Goal: Information Seeking & Learning: Learn about a topic

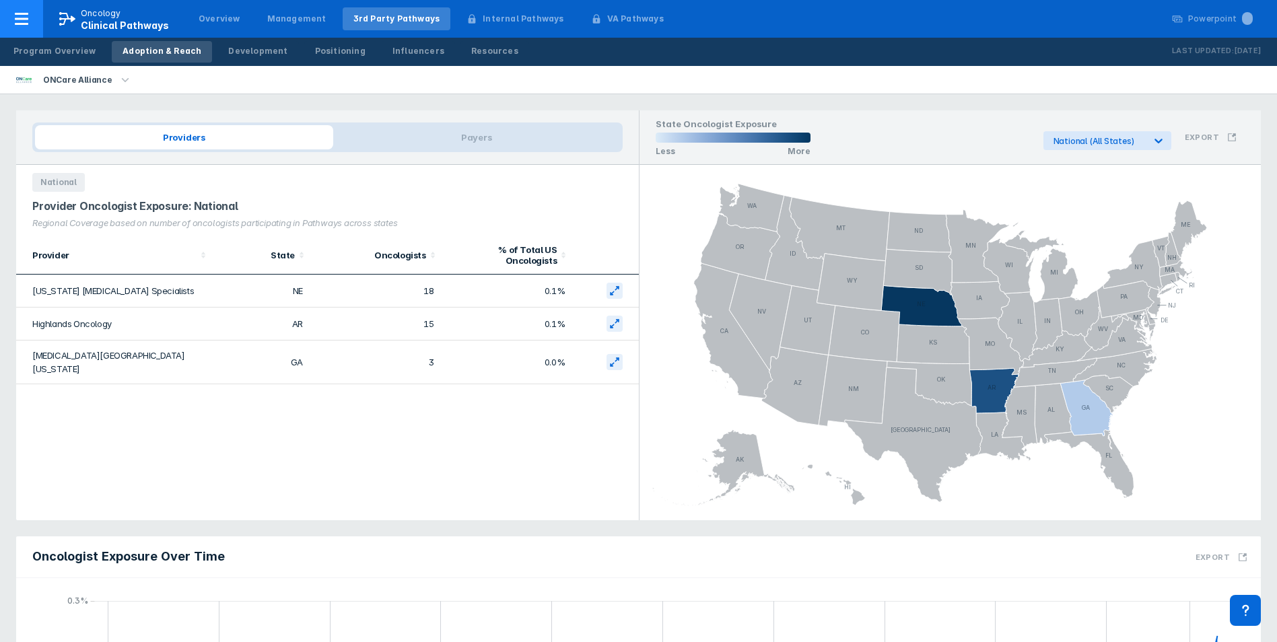
click at [22, 23] on icon at bounding box center [21, 19] width 13 height 12
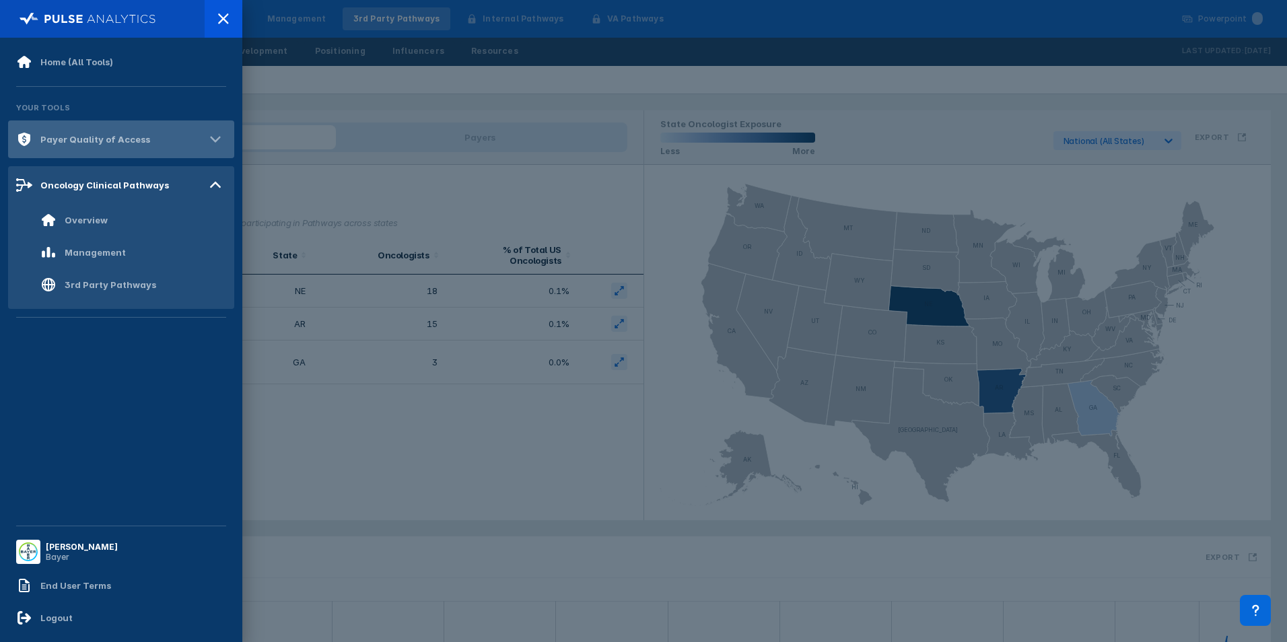
click at [90, 138] on div "Payer Quality of Access" at bounding box center [95, 139] width 110 height 11
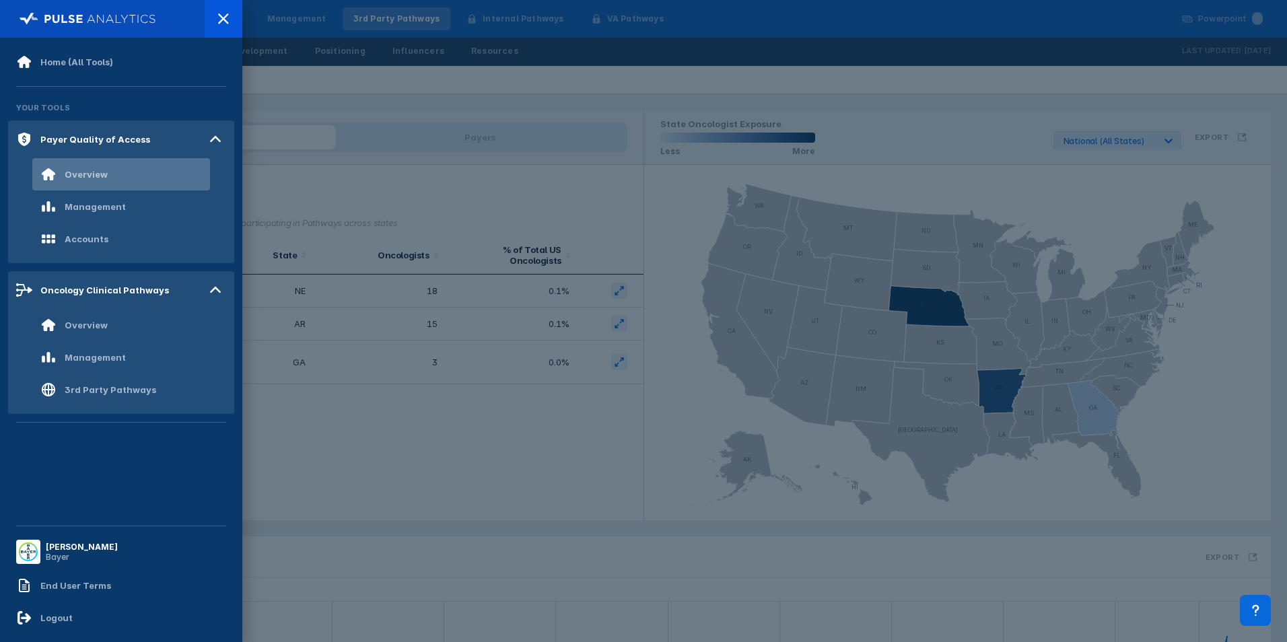
click at [120, 186] on div "Overview" at bounding box center [121, 174] width 178 height 32
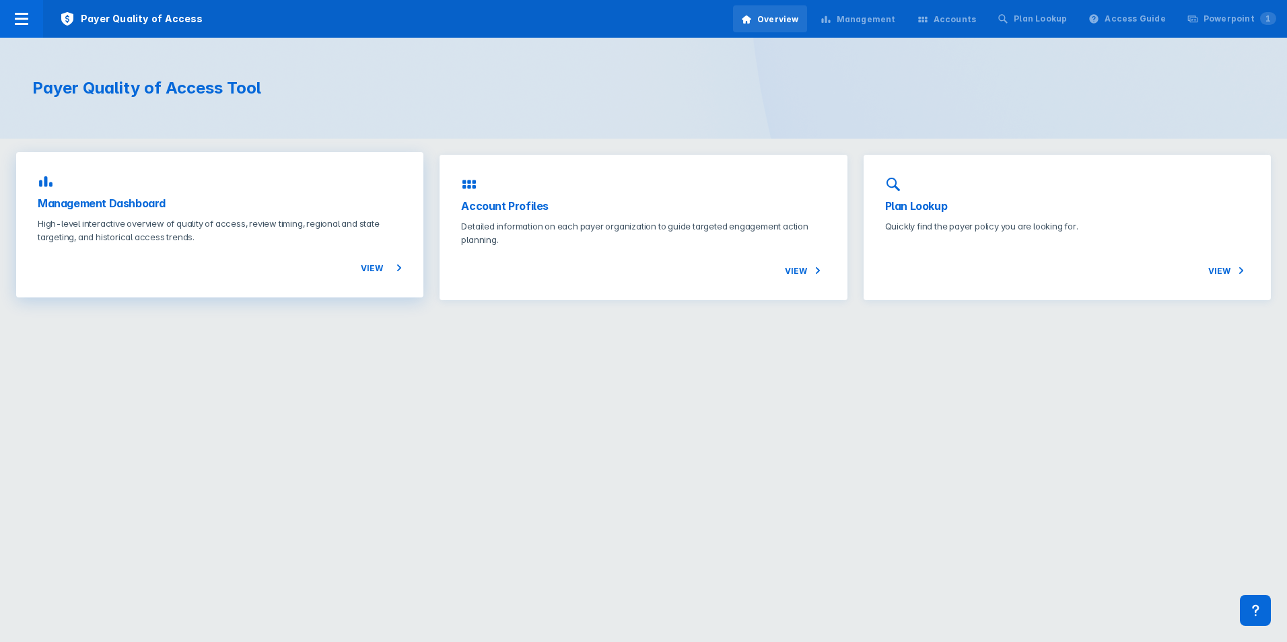
click at [276, 215] on div "Management Dashboard High-level interactive overview of quality of access, revi…" at bounding box center [219, 224] width 407 height 145
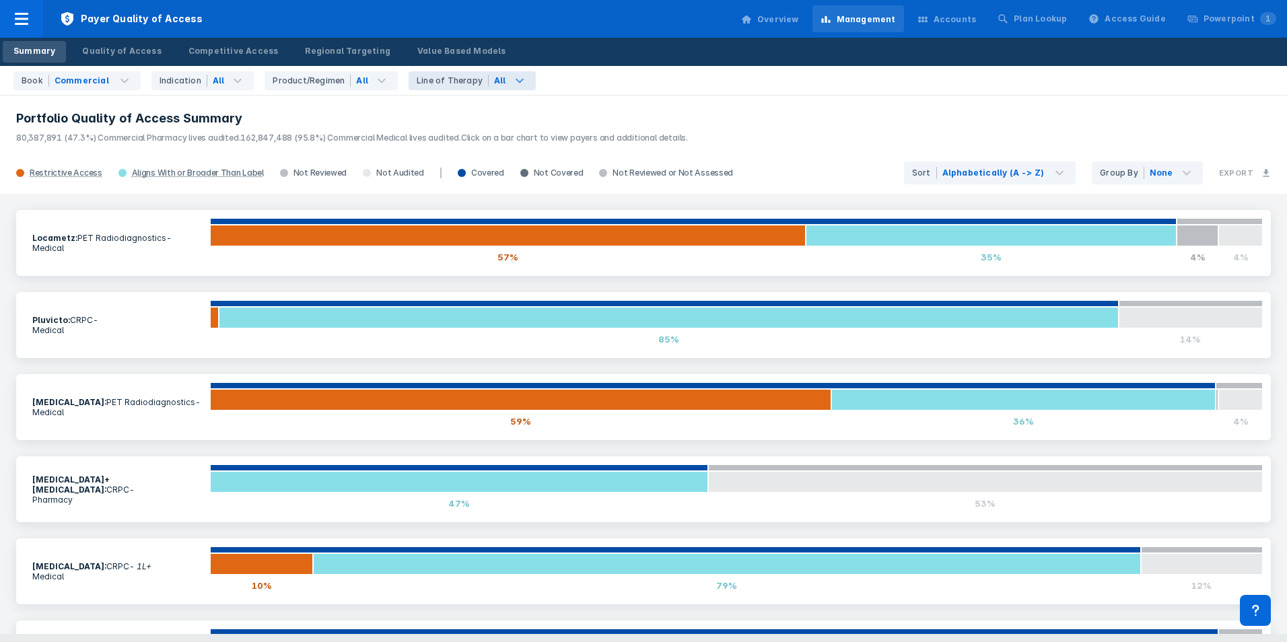
click at [512, 83] on icon at bounding box center [520, 81] width 16 height 16
click at [599, 83] on div "Book Commercial Indication All Product/Regimen All Line of Therapy All All Line…" at bounding box center [643, 81] width 1287 height 30
click at [374, 84] on icon at bounding box center [382, 81] width 16 height 16
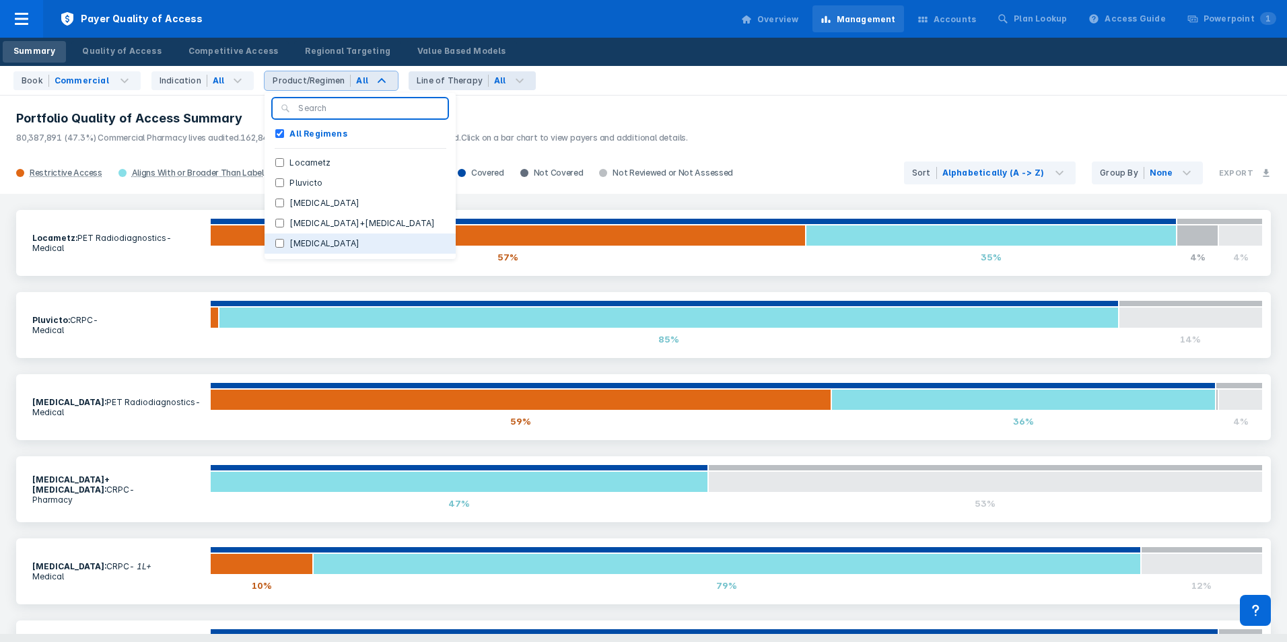
click at [292, 242] on label "[MEDICAL_DATA]" at bounding box center [324, 244] width 81 height 12
click at [284, 242] on input "[MEDICAL_DATA]" at bounding box center [279, 243] width 9 height 9
checkbox input "true"
checkbox Regimens "false"
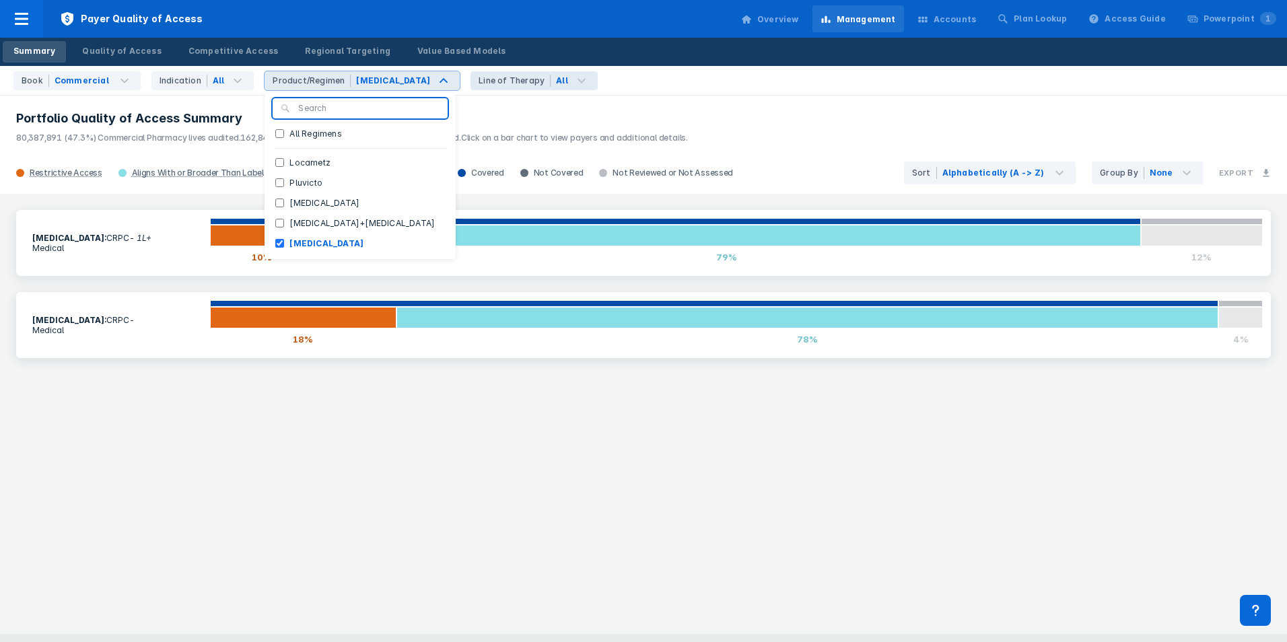
click at [238, 105] on header "Portfolio Quality of Access Summary 80,387,891 (47.3%) Commercial Pharmacy live…" at bounding box center [643, 123] width 1287 height 58
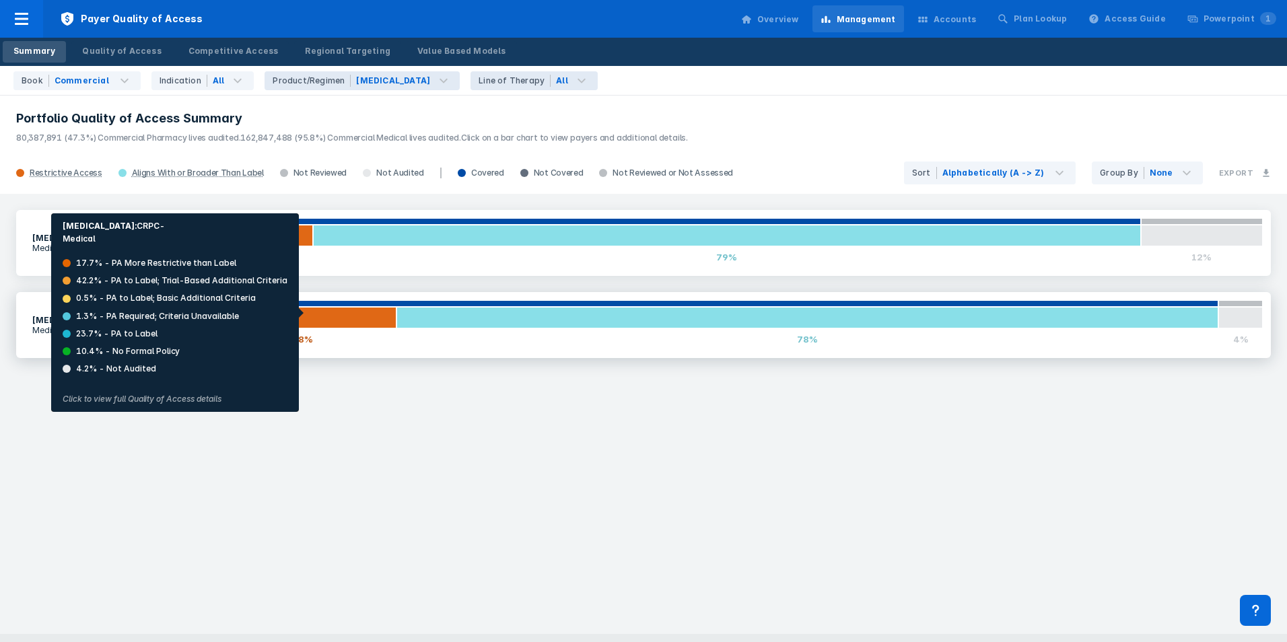
click at [304, 314] on div at bounding box center [303, 318] width 186 height 22
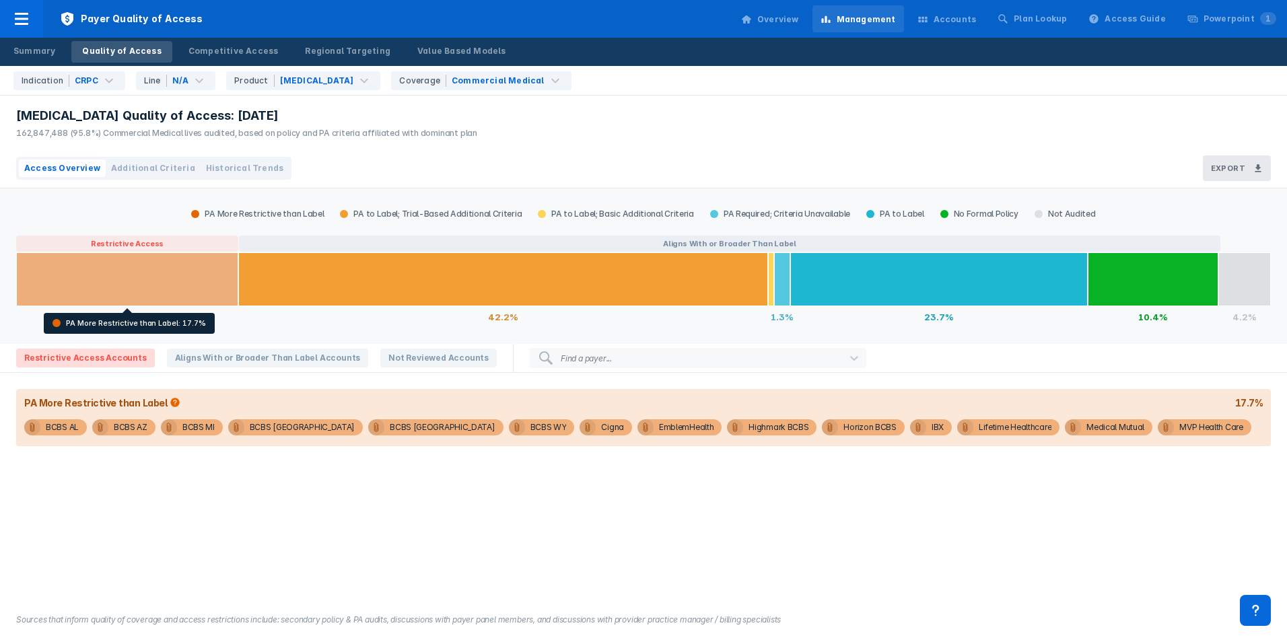
click at [168, 285] on div at bounding box center [127, 279] width 222 height 54
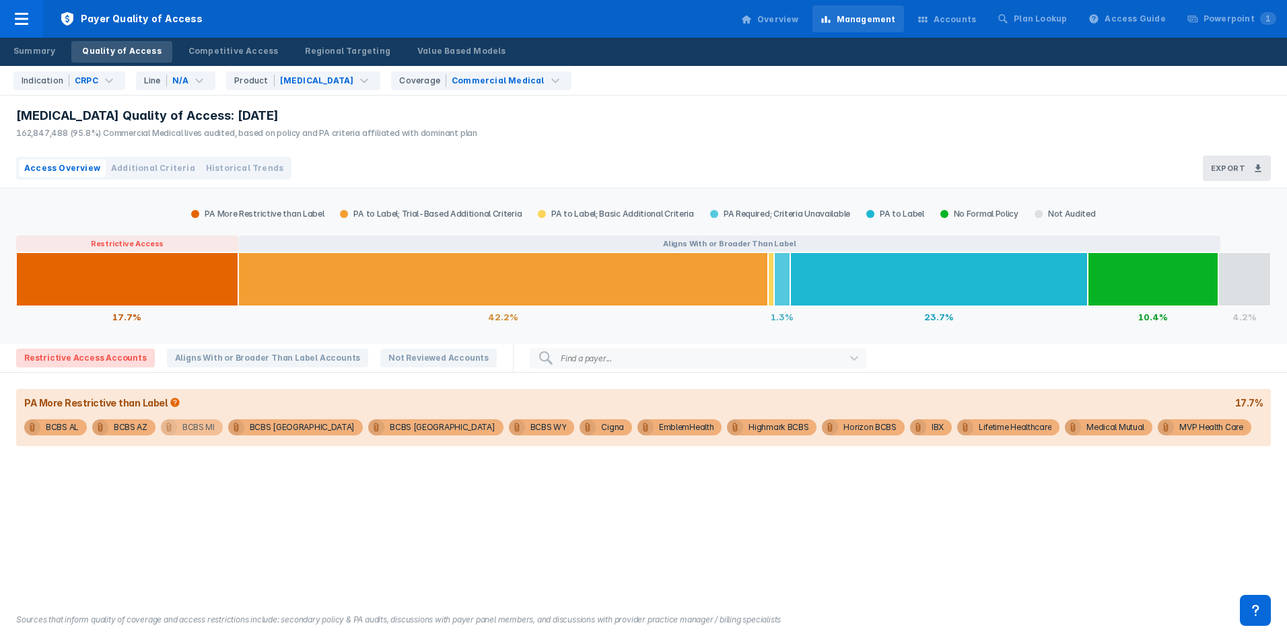
click at [184, 433] on div "BCBS MI" at bounding box center [198, 427] width 32 height 16
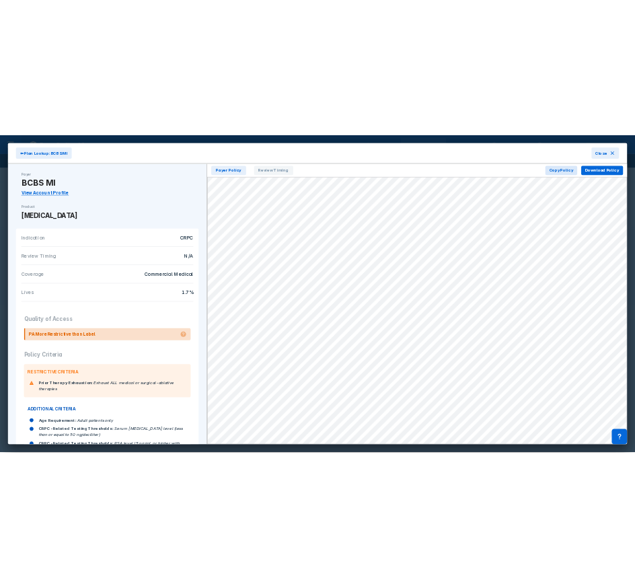
scroll to position [135, 0]
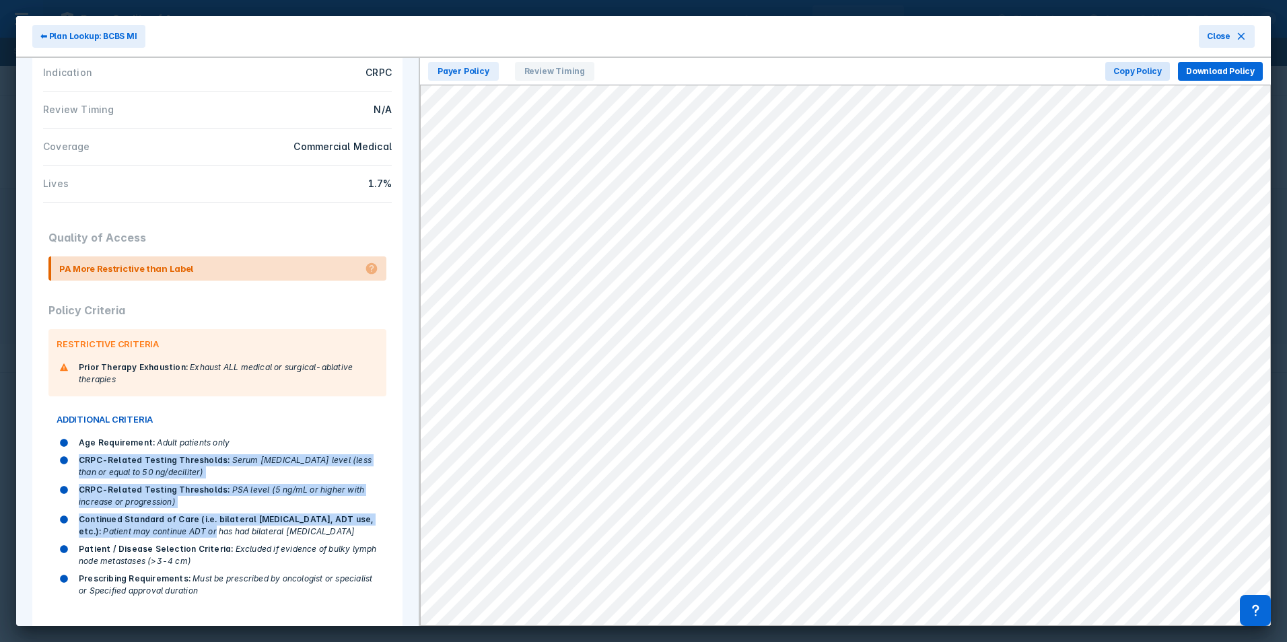
drag, startPoint x: 80, startPoint y: 458, endPoint x: 194, endPoint y: 530, distance: 134.3
click at [194, 530] on div "Age Requirement : Adult patients only CRPC-Related Testing Thresholds : Serum […" at bounding box center [213, 517] width 330 height 166
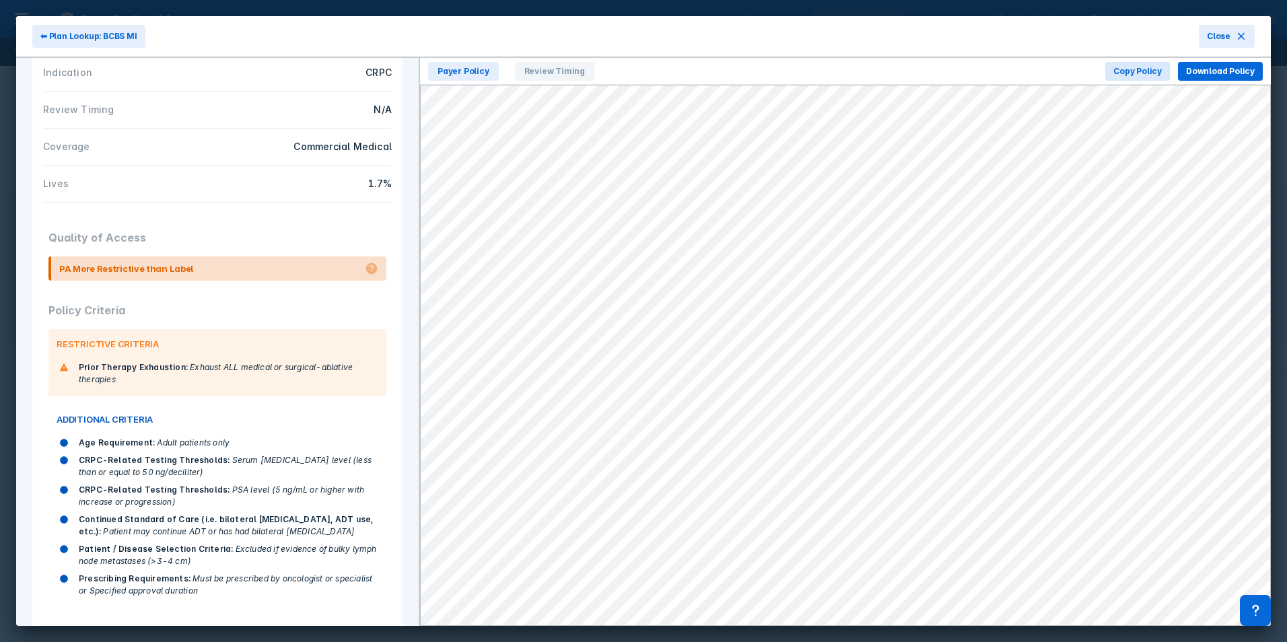
drag, startPoint x: 194, startPoint y: 530, endPoint x: 148, endPoint y: 541, distance: 47.0
click at [146, 541] on div "Patient / Disease Selection Criteria : Excluded if evidence of bulky lymph node…" at bounding box center [213, 556] width 330 height 30
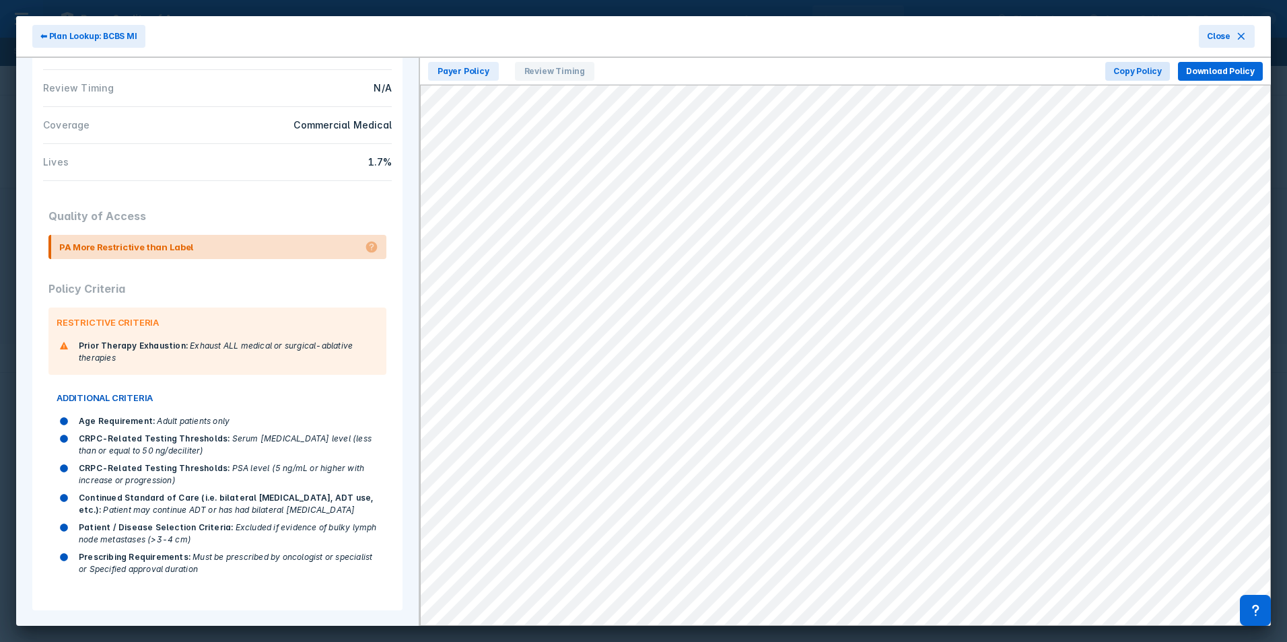
scroll to position [157, 0]
click at [97, 419] on span "Age Requirement :" at bounding box center [117, 420] width 76 height 10
copy div "Age Requirement : Adult patients only"
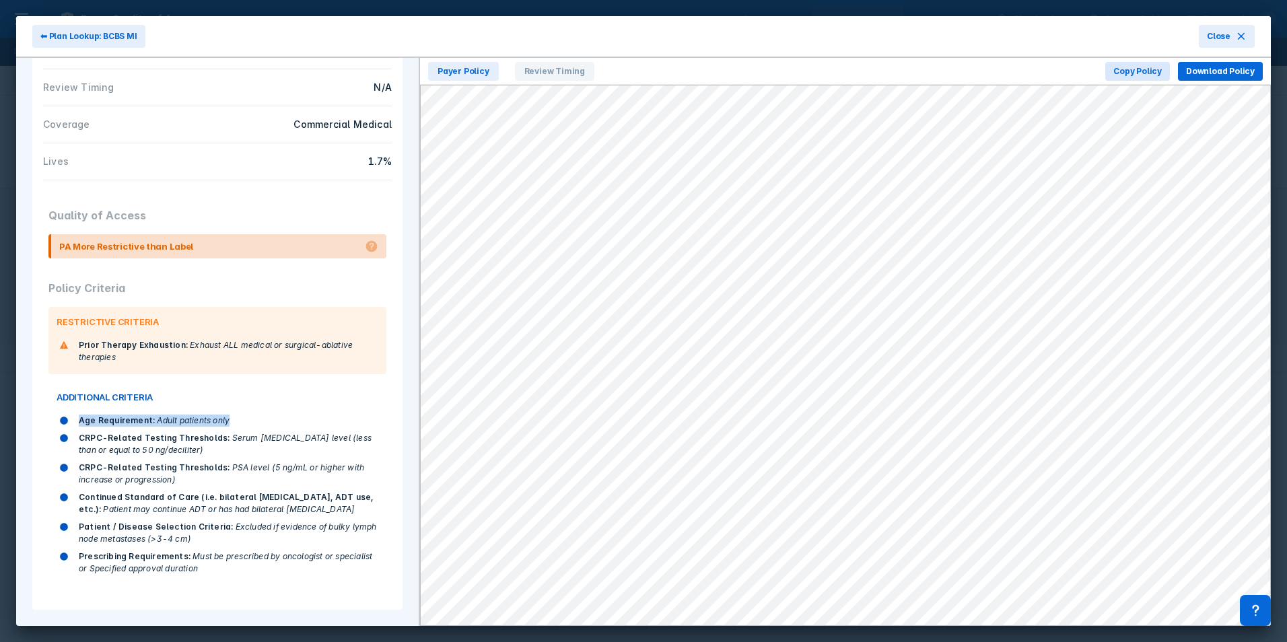
click at [157, 449] on span "Serum [MEDICAL_DATA] level (less than or equal to 50 ng/deciliter)" at bounding box center [225, 444] width 293 height 22
drag, startPoint x: 79, startPoint y: 345, endPoint x: 121, endPoint y: 359, distance: 44.1
click at [121, 359] on div "Prior Therapy Exhaustion : Exhaust ALL medical or surgical-ablative therapies" at bounding box center [229, 351] width 300 height 24
copy div "Prior Therapy Exhaustion : Exhaust ALL medical or surgical-ablative therapies"
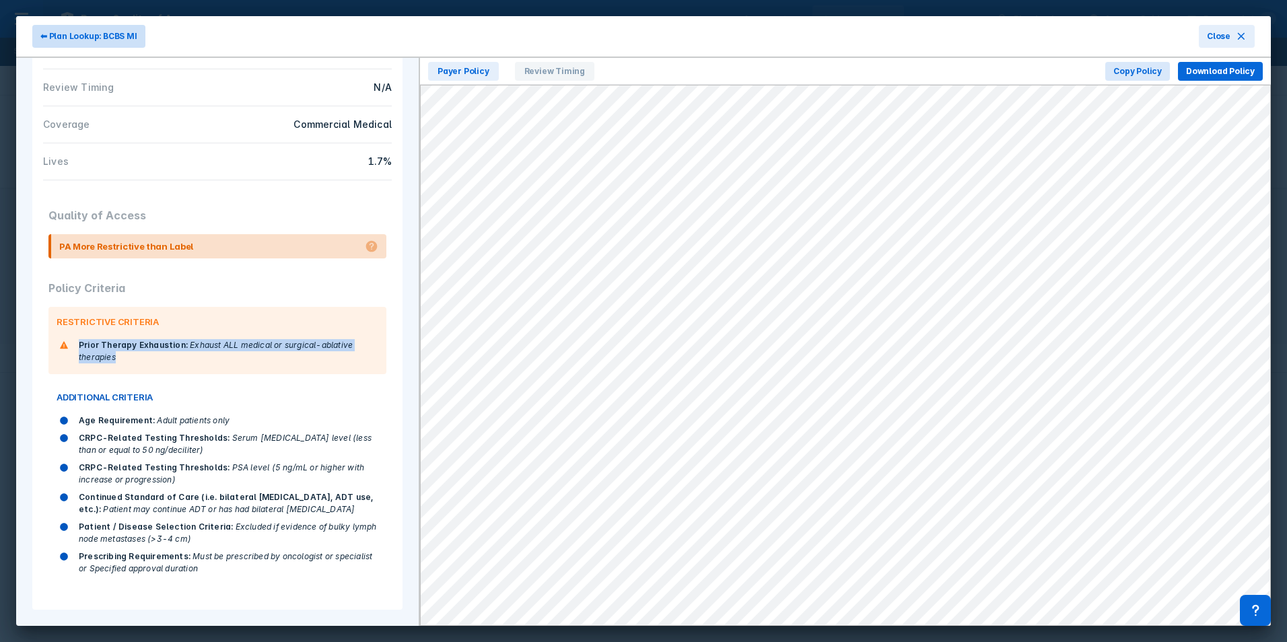
click at [101, 33] on span "⬅ Plan Lookup: BCBS MI" at bounding box center [88, 36] width 97 height 12
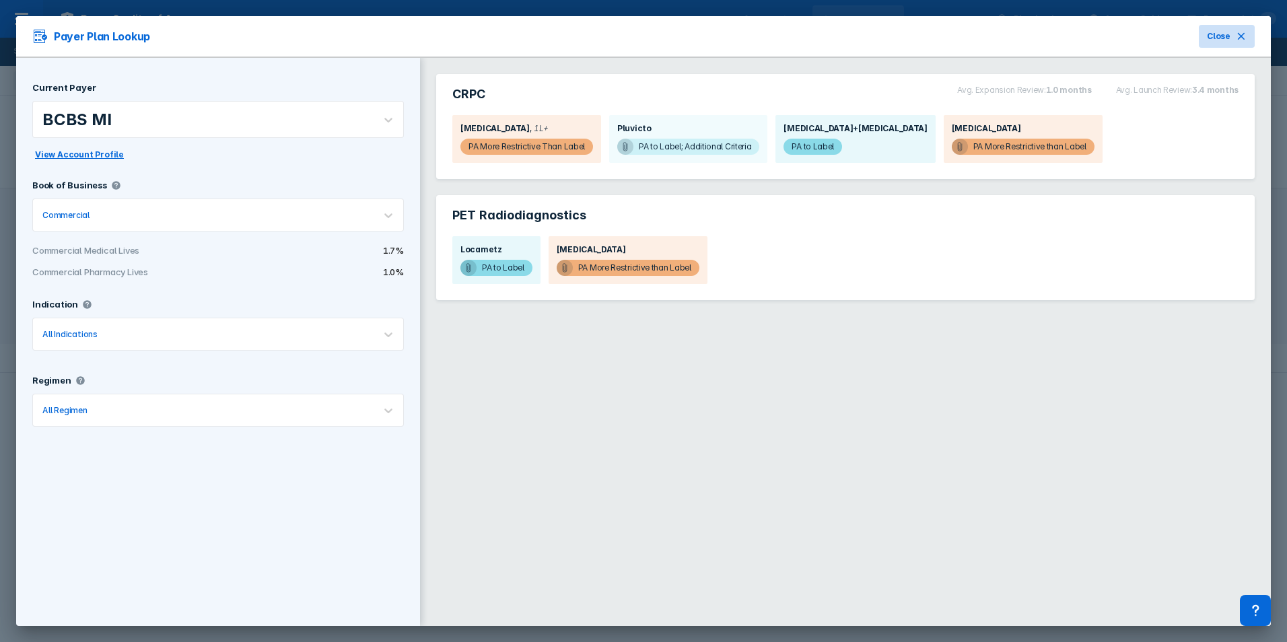
click at [1228, 37] on span "Close" at bounding box center [1219, 36] width 24 height 12
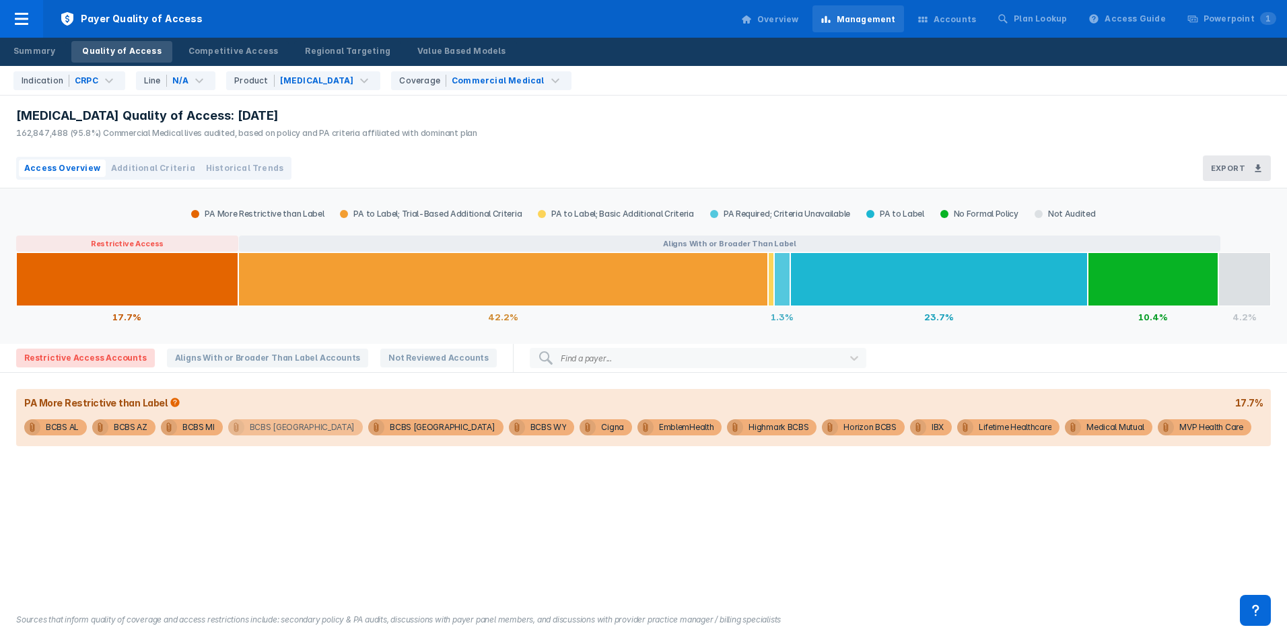
click at [272, 427] on div "BCBS [GEOGRAPHIC_DATA]" at bounding box center [302, 427] width 105 height 16
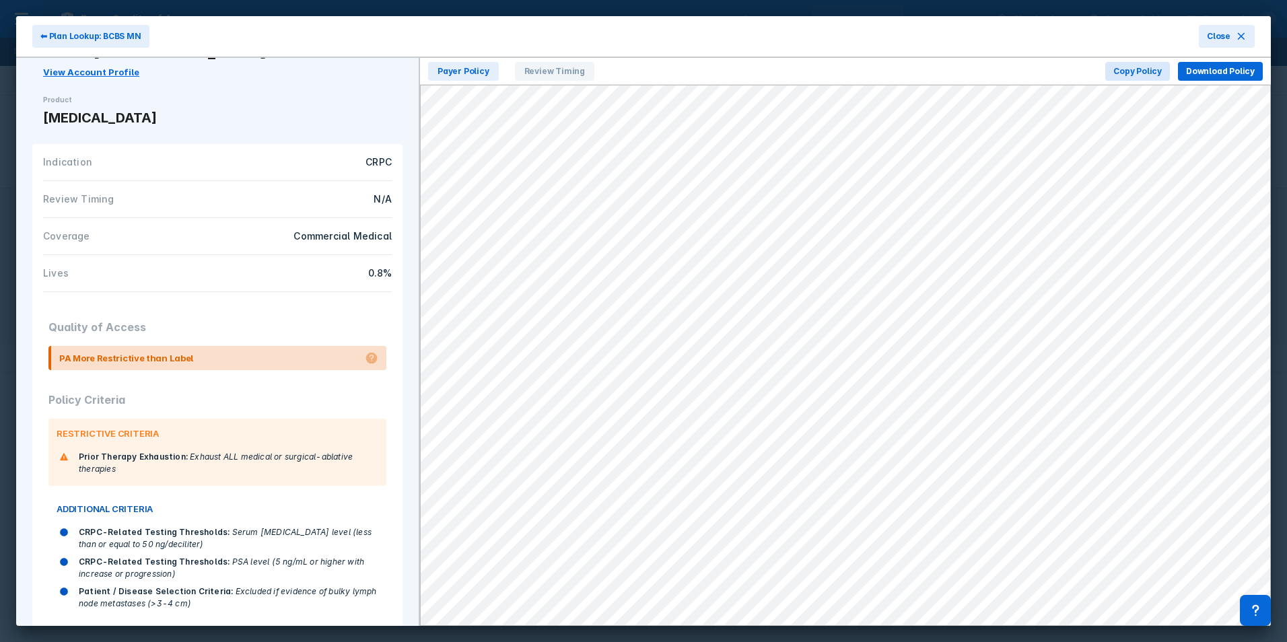
scroll to position [80, 0]
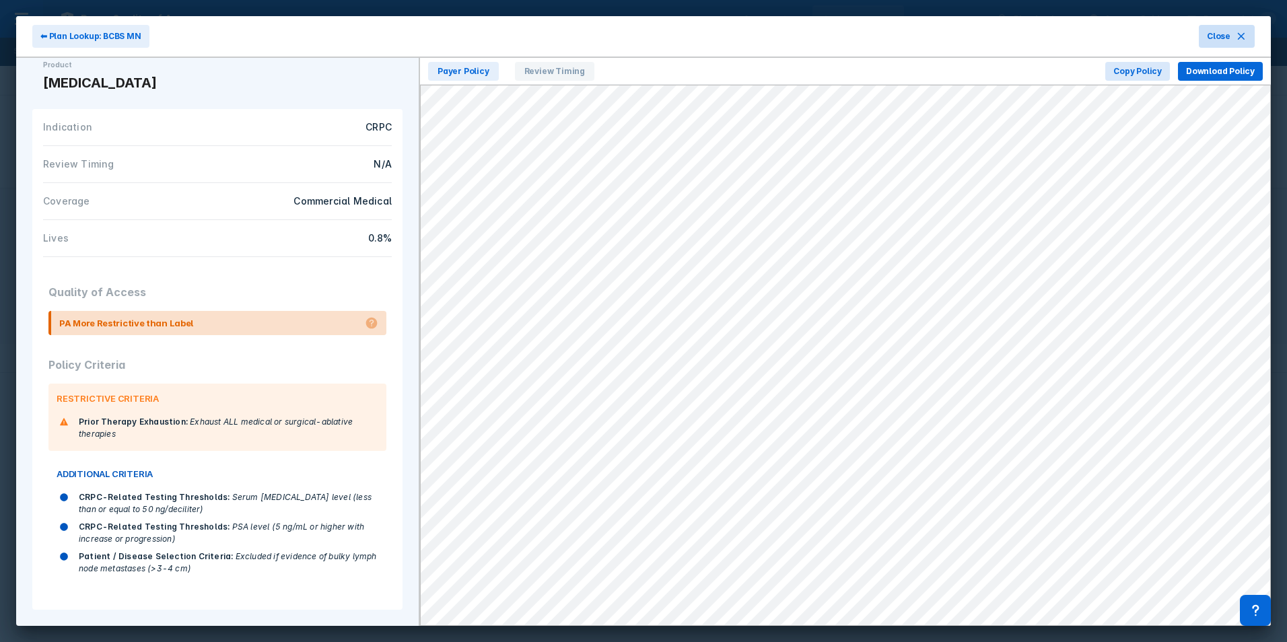
click at [1234, 37] on button "Close" at bounding box center [1227, 36] width 56 height 23
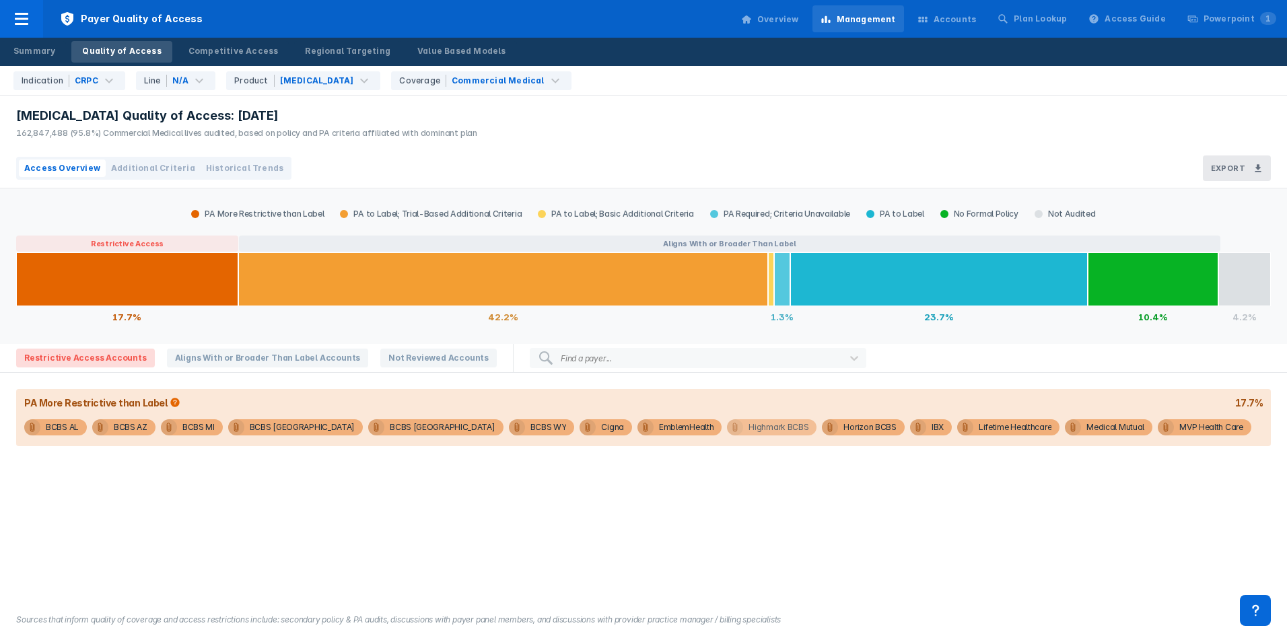
click at [749, 428] on div "Highmark BCBS" at bounding box center [779, 427] width 60 height 16
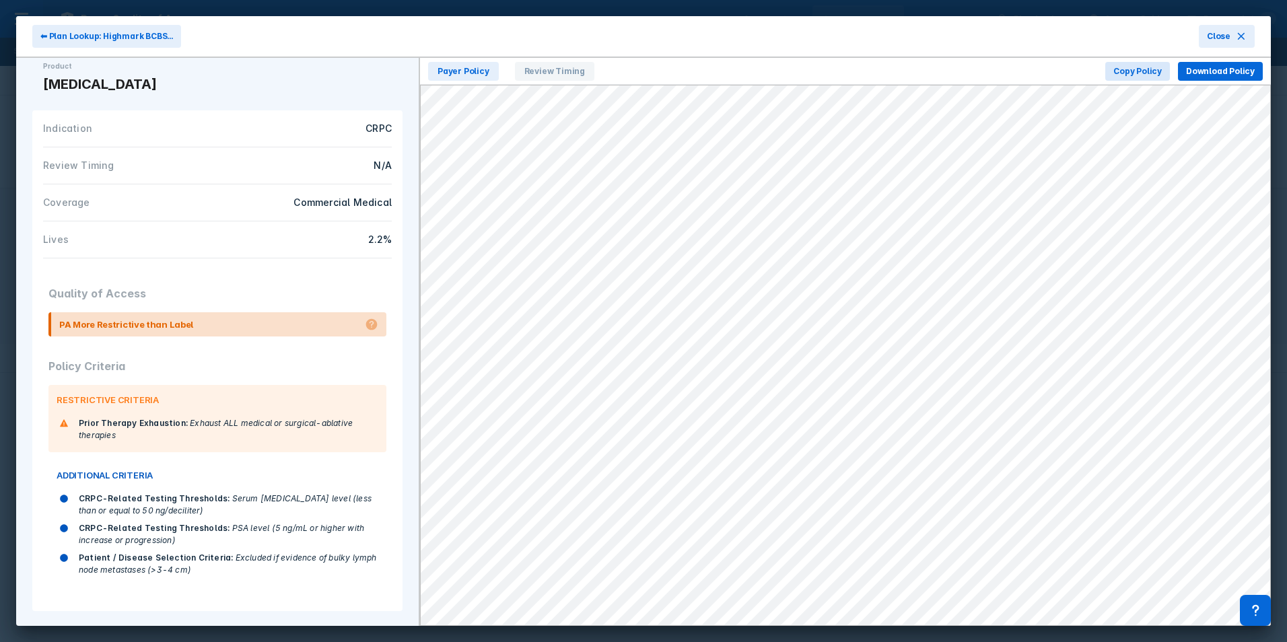
scroll to position [80, 0]
click at [1249, 40] on button "Close" at bounding box center [1227, 36] width 56 height 23
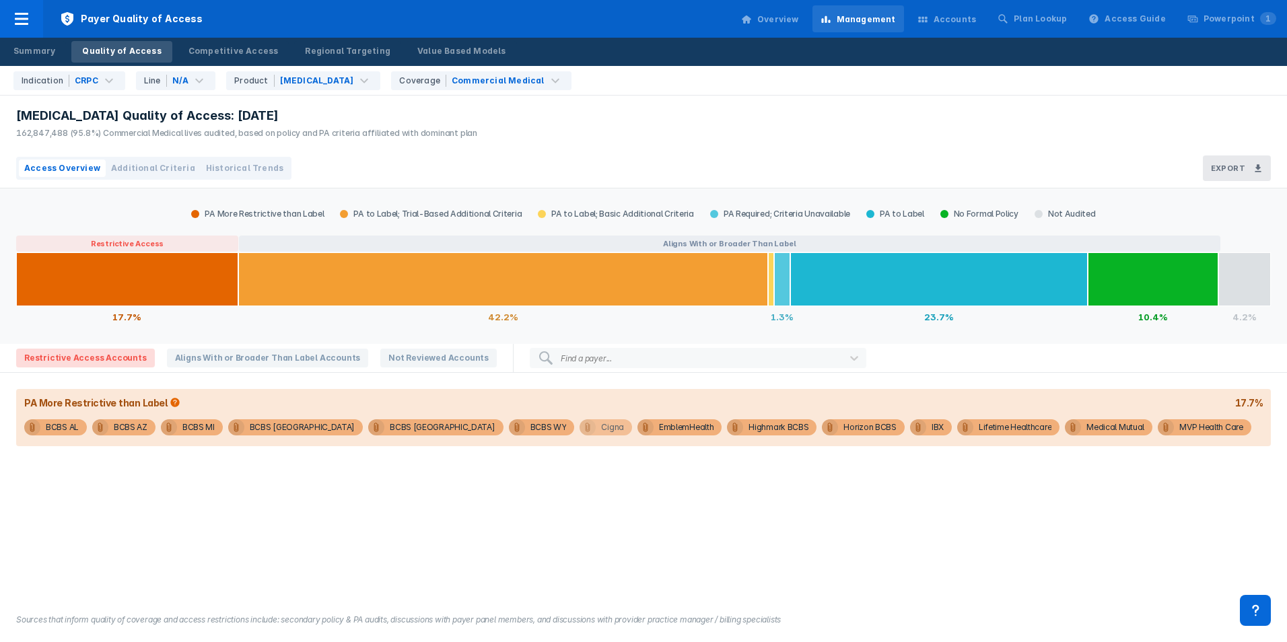
click at [601, 429] on div "Cigna" at bounding box center [612, 427] width 23 height 16
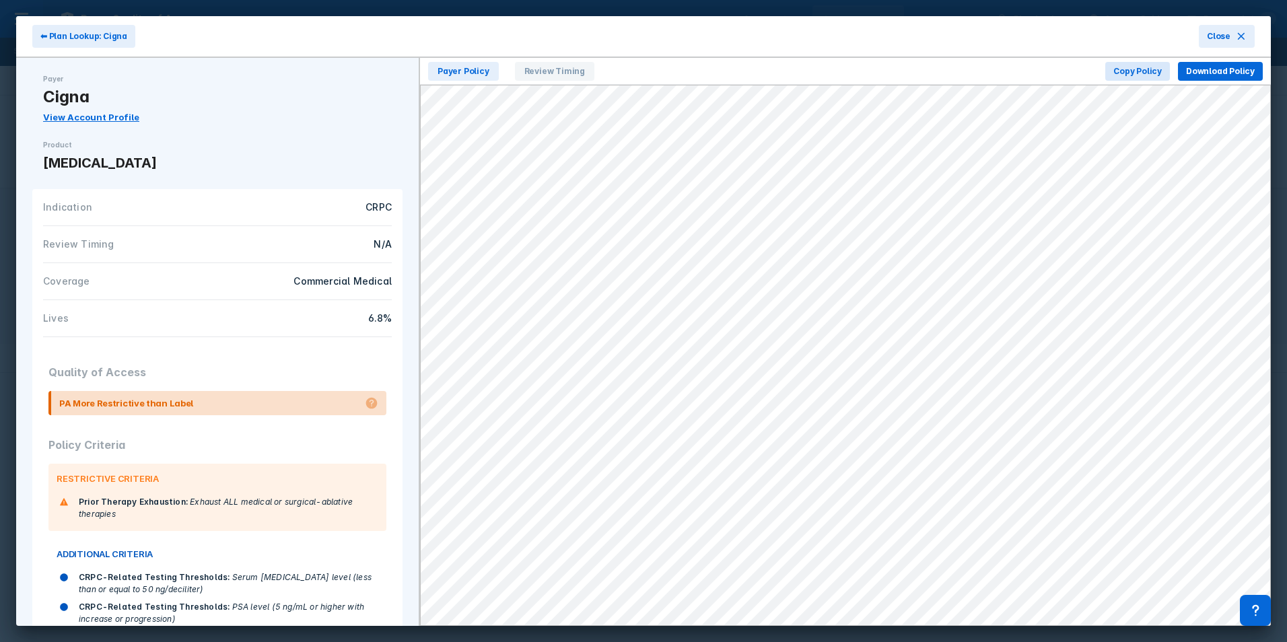
scroll to position [80, 0]
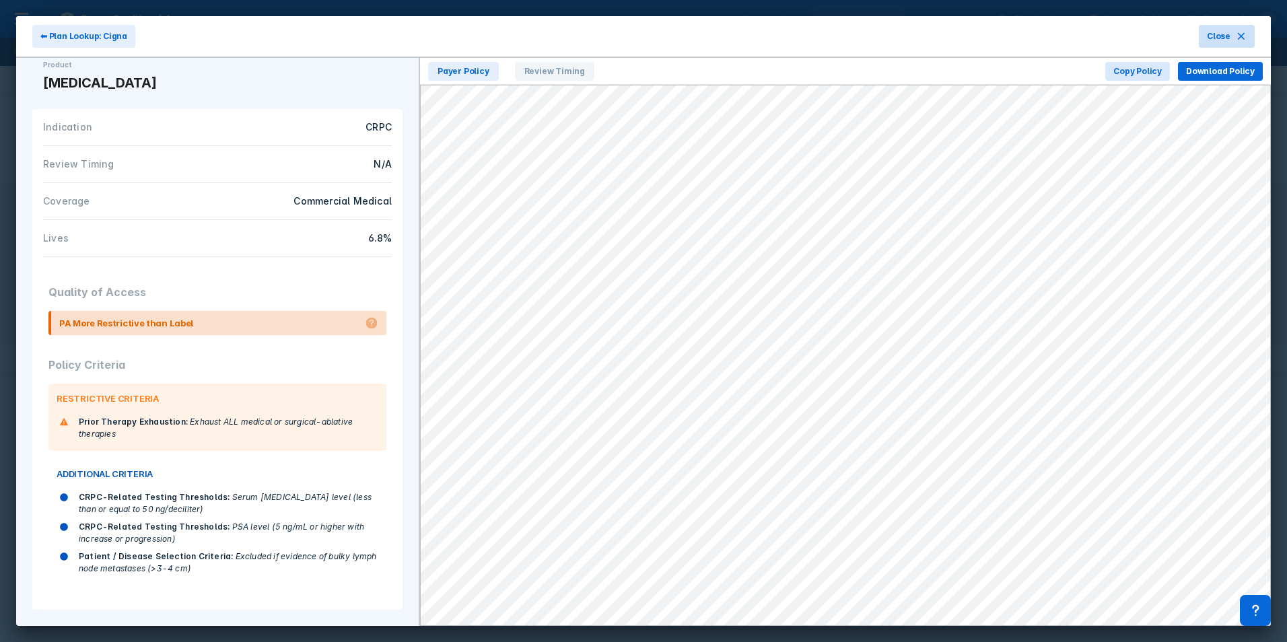
click at [1213, 40] on span "Close" at bounding box center [1219, 36] width 24 height 12
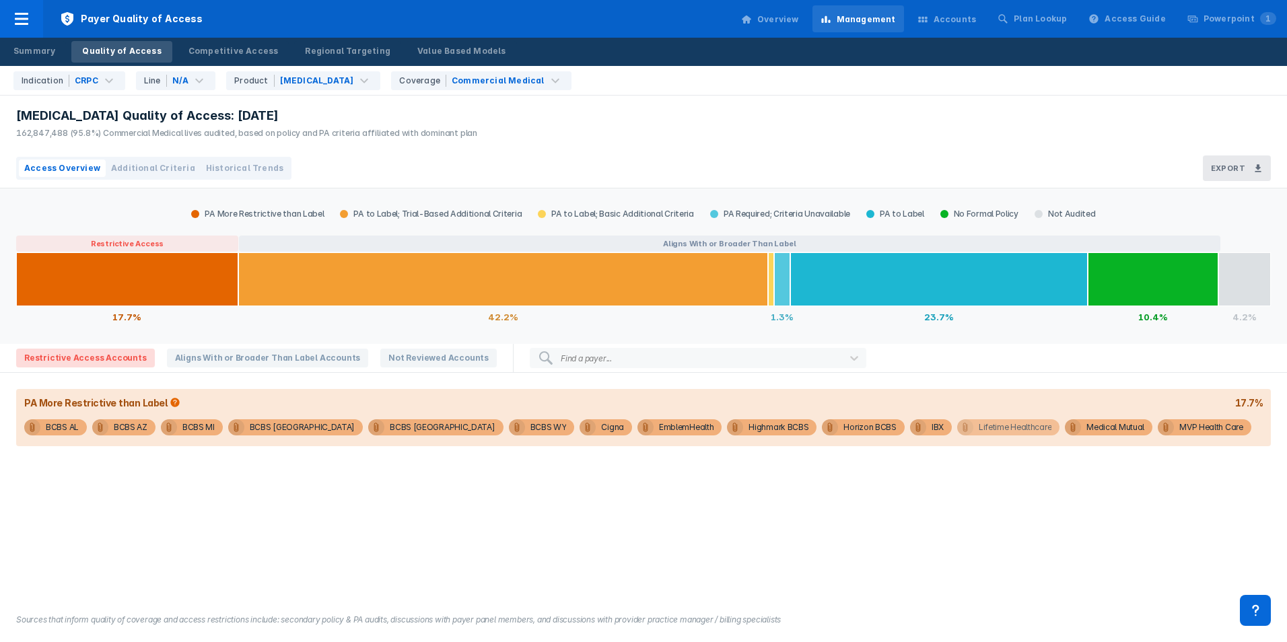
click at [979, 429] on div "Lifetime Healthcare" at bounding box center [1015, 427] width 73 height 16
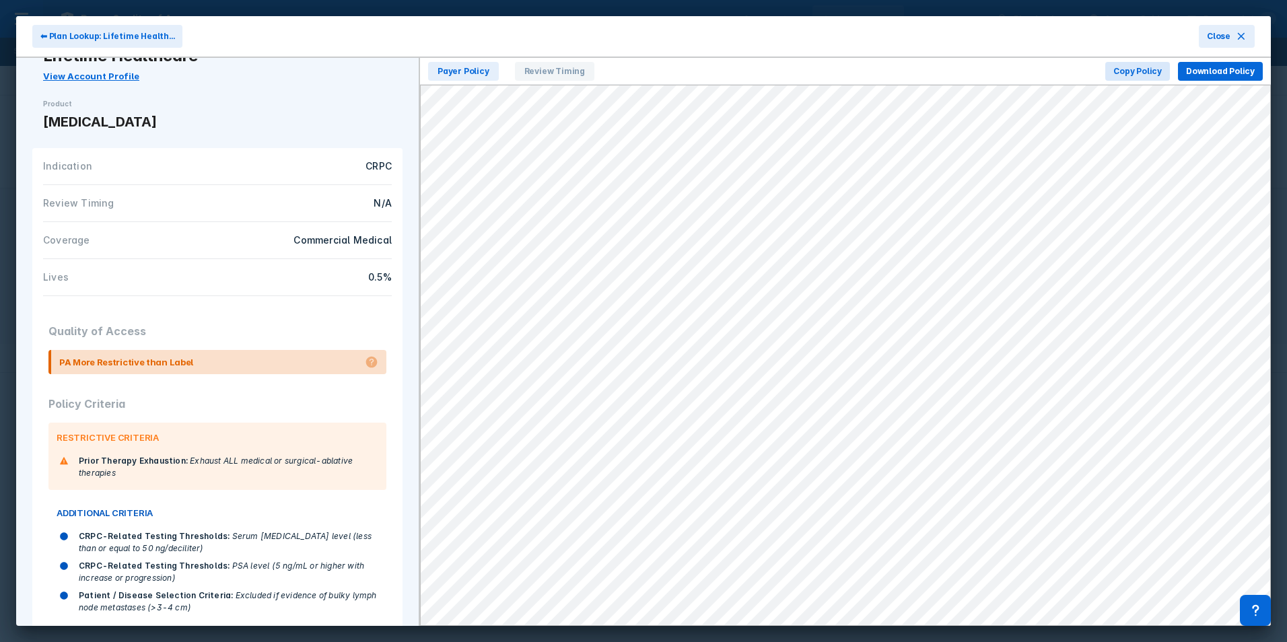
scroll to position [80, 0]
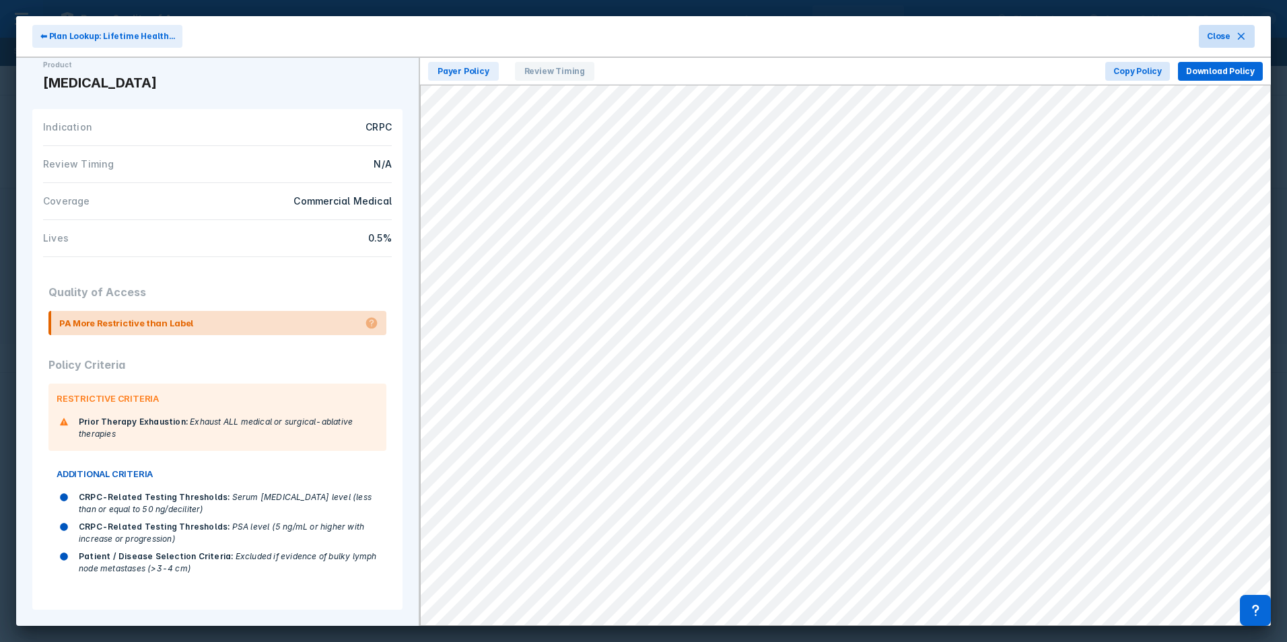
click at [1237, 26] on button "Close" at bounding box center [1227, 36] width 56 height 23
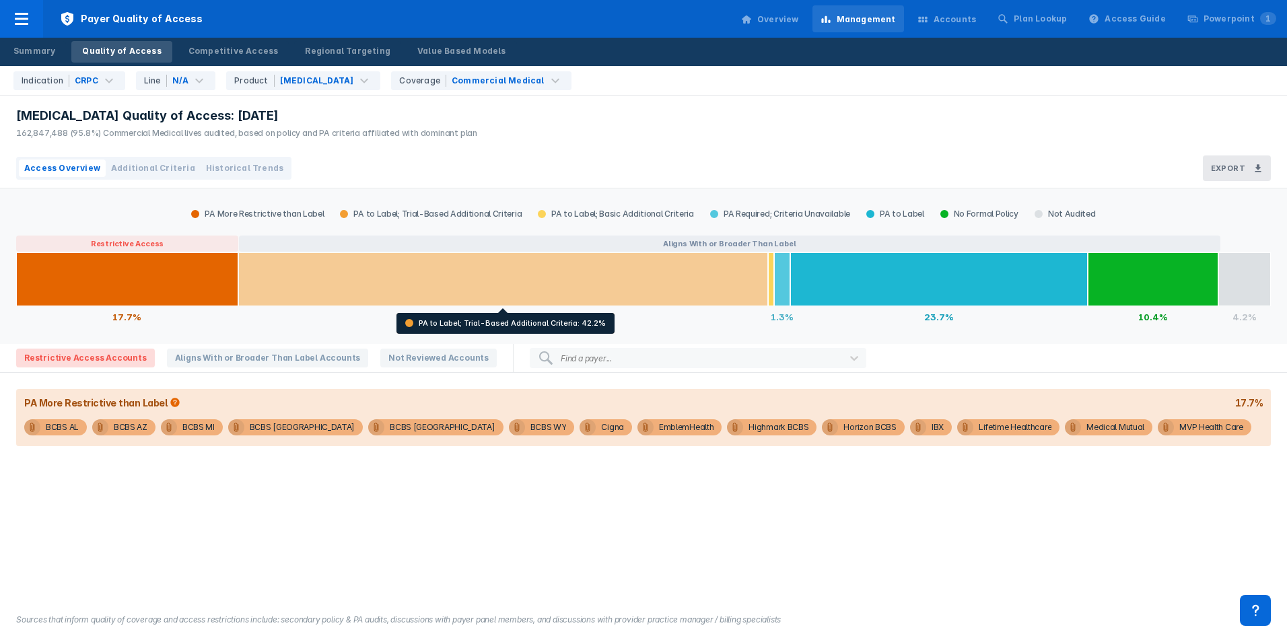
click at [551, 277] on div at bounding box center [503, 279] width 530 height 54
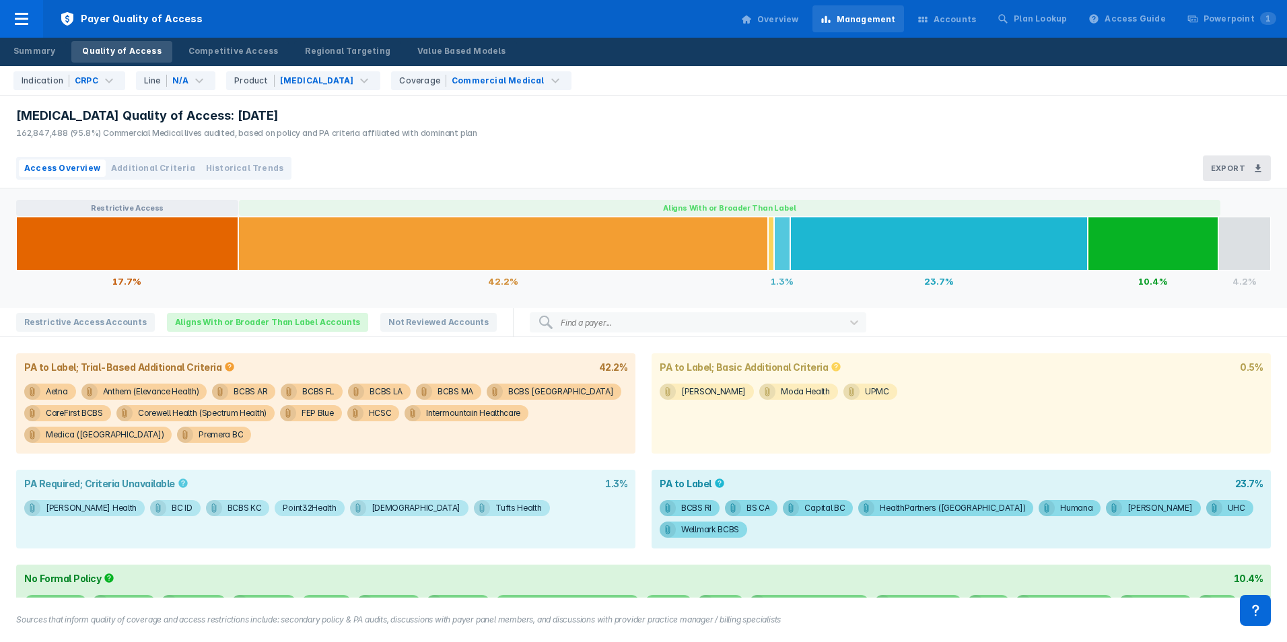
scroll to position [55, 0]
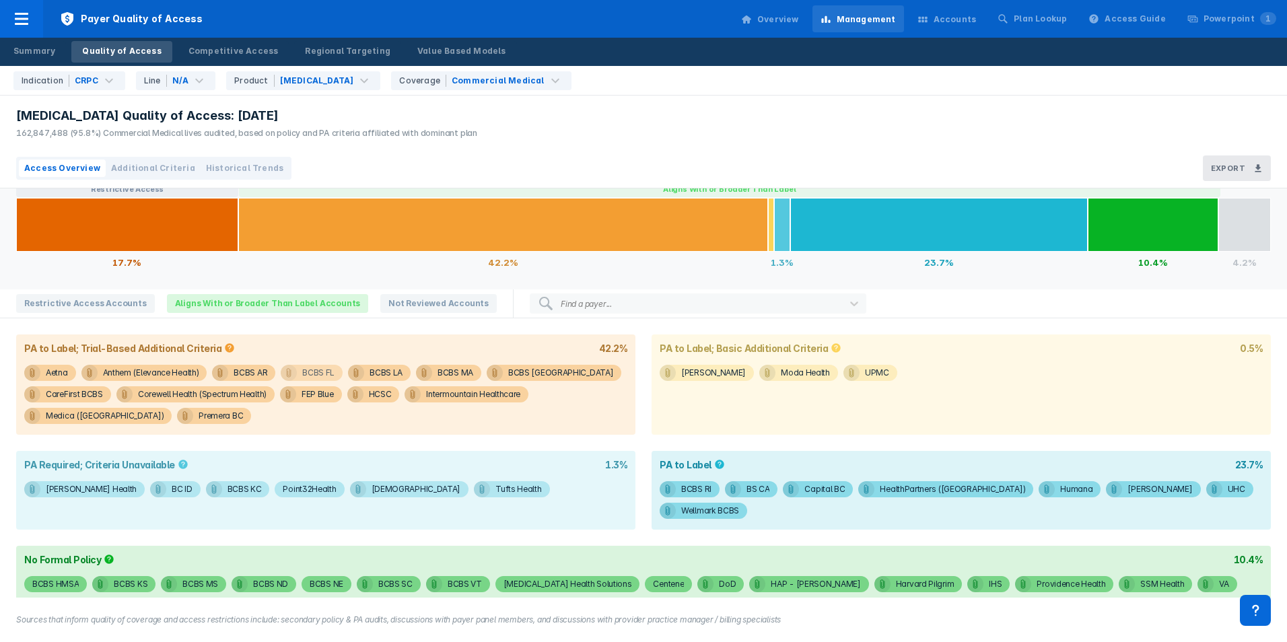
click at [323, 372] on div "BCBS FL" at bounding box center [318, 373] width 32 height 16
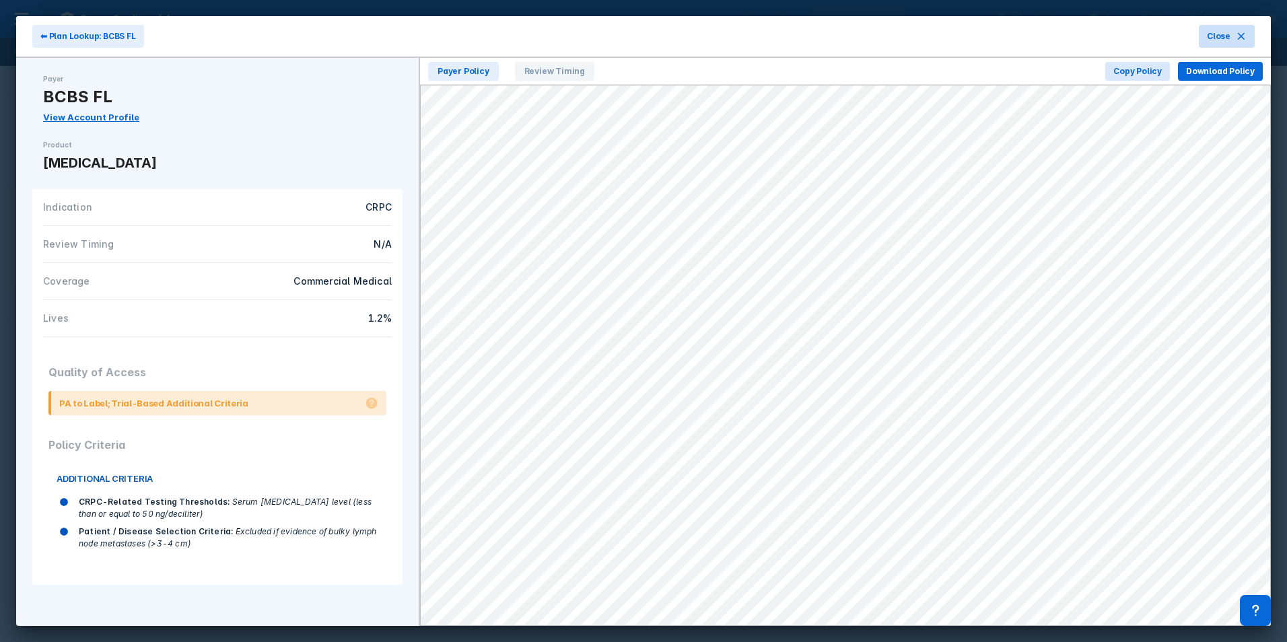
click at [1238, 33] on icon at bounding box center [1241, 36] width 11 height 11
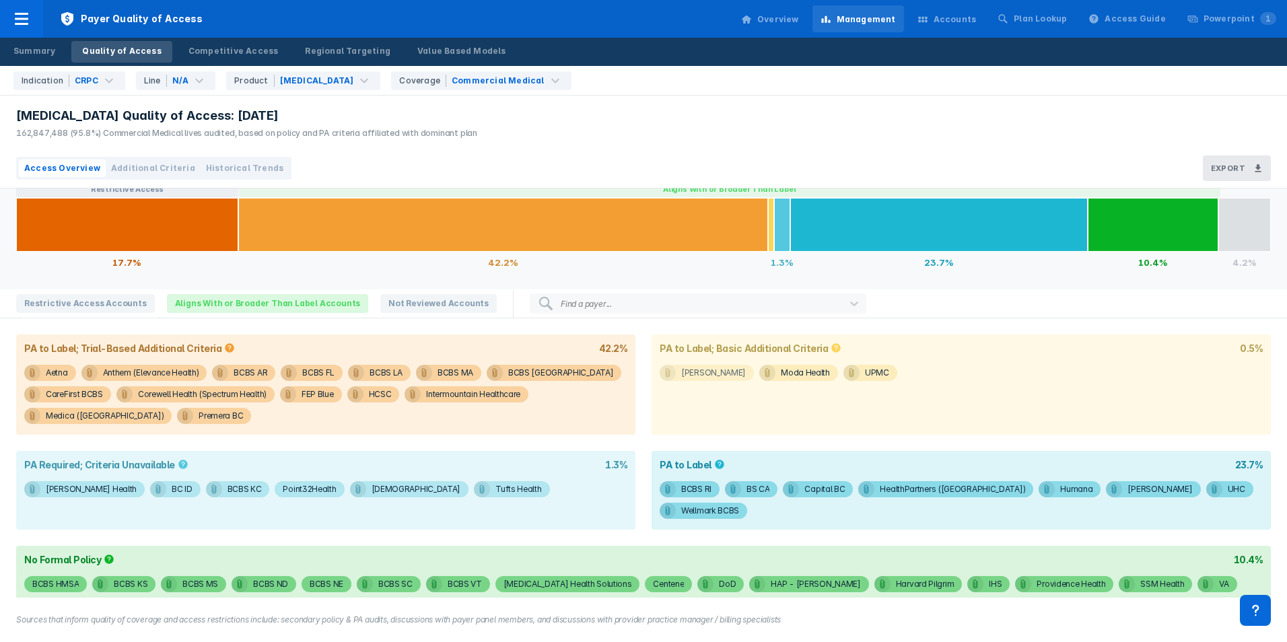
click at [708, 374] on div "[PERSON_NAME]" at bounding box center [713, 373] width 65 height 16
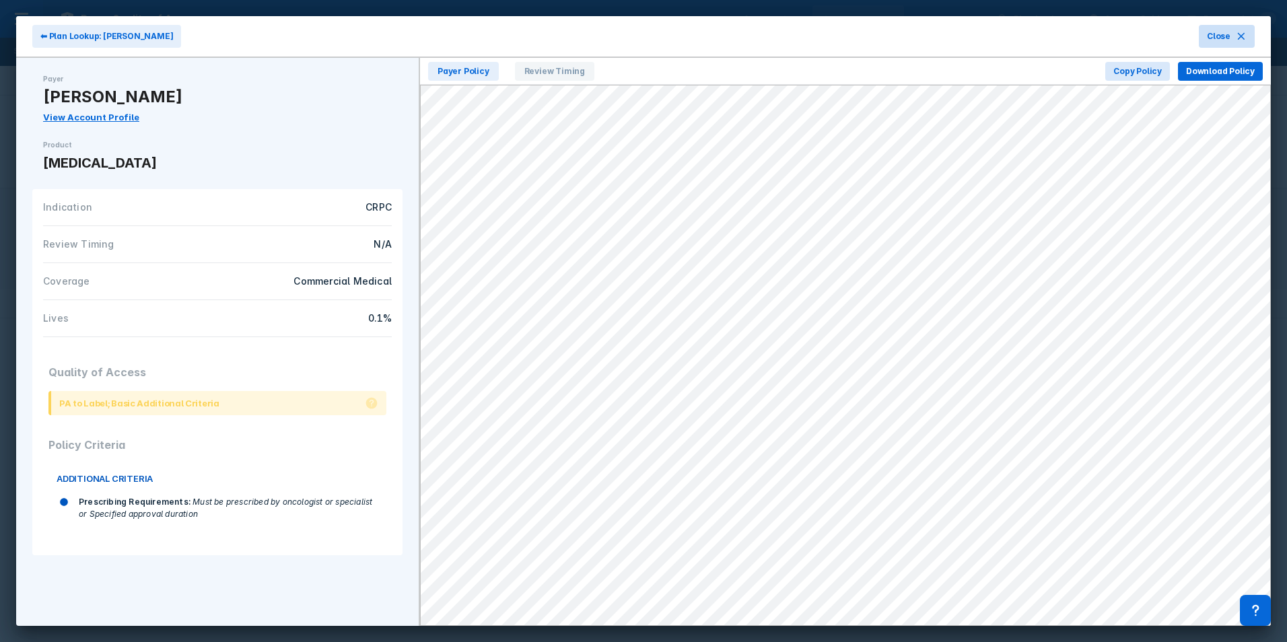
click at [1228, 33] on span "Close" at bounding box center [1219, 36] width 24 height 12
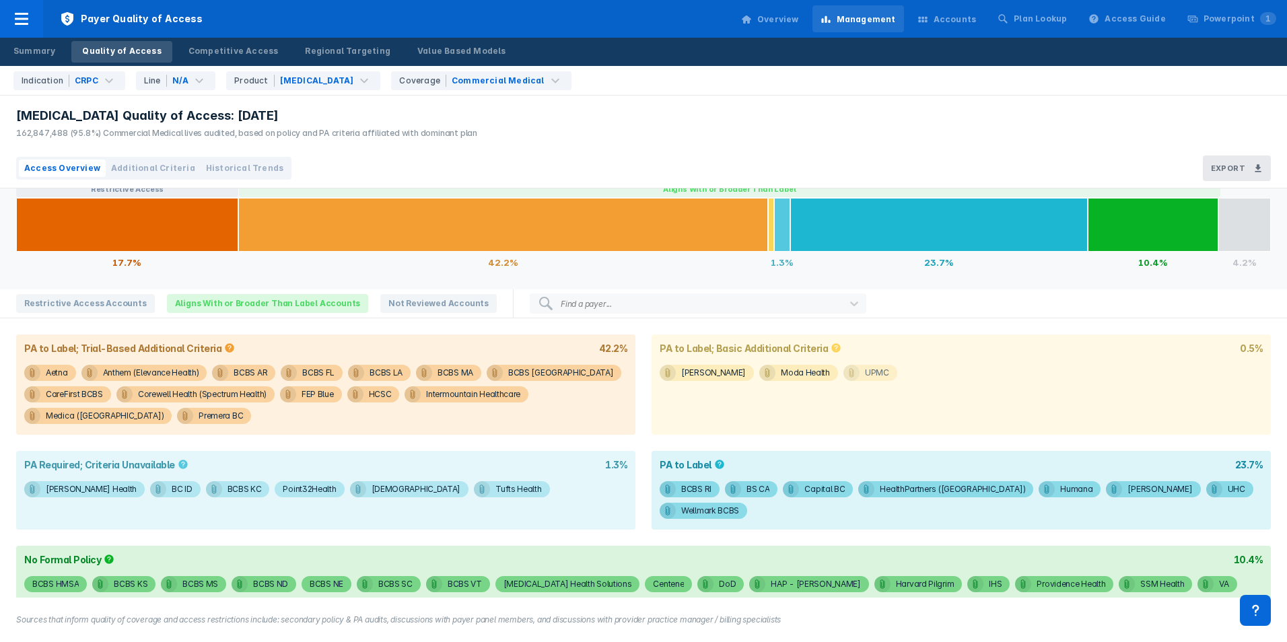
click at [865, 375] on div "UPMC" at bounding box center [877, 373] width 24 height 16
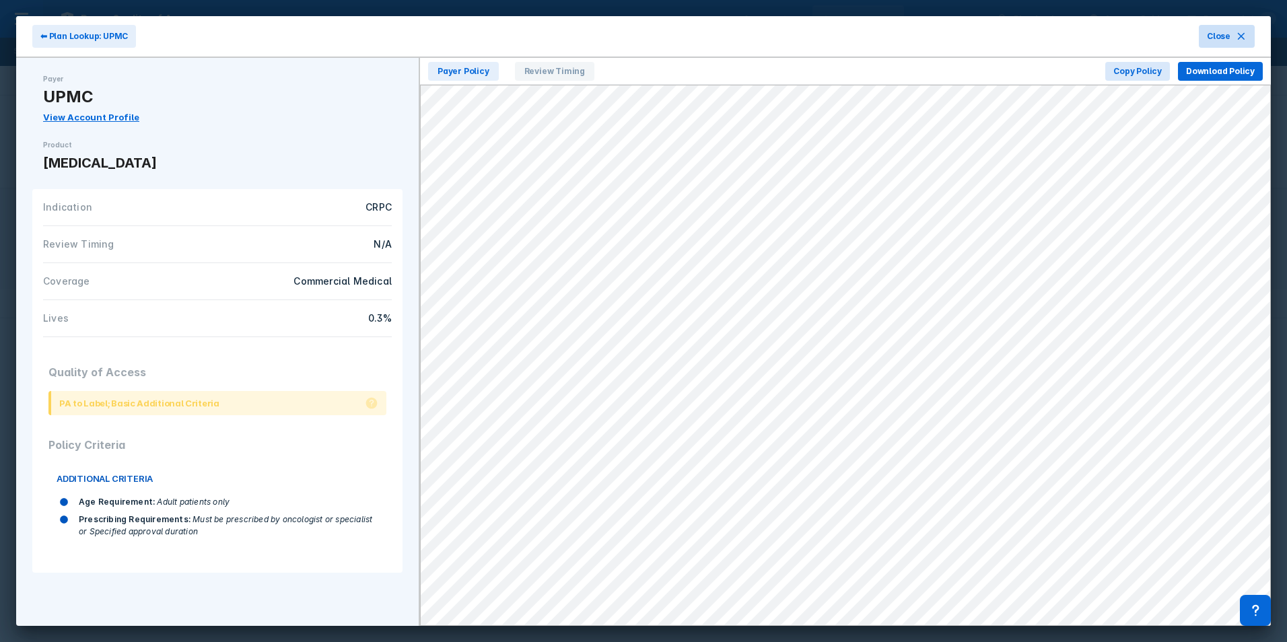
click at [1232, 36] on button "Close" at bounding box center [1227, 36] width 56 height 23
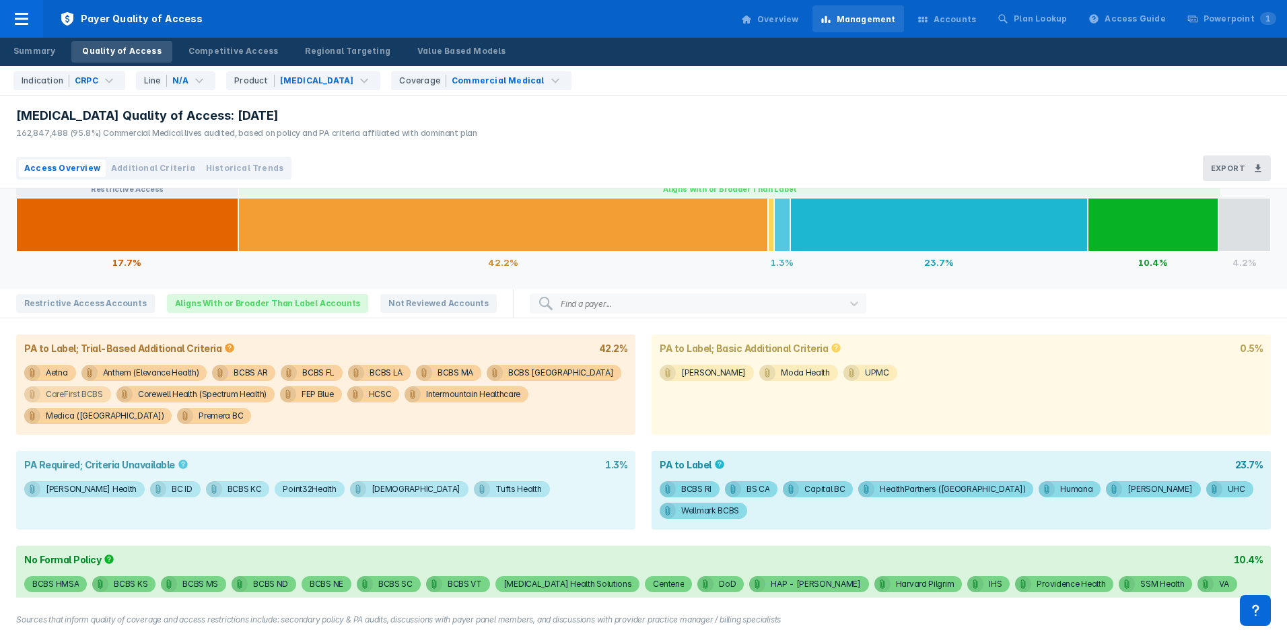
click at [72, 393] on div "CareFirst BCBS" at bounding box center [74, 394] width 57 height 16
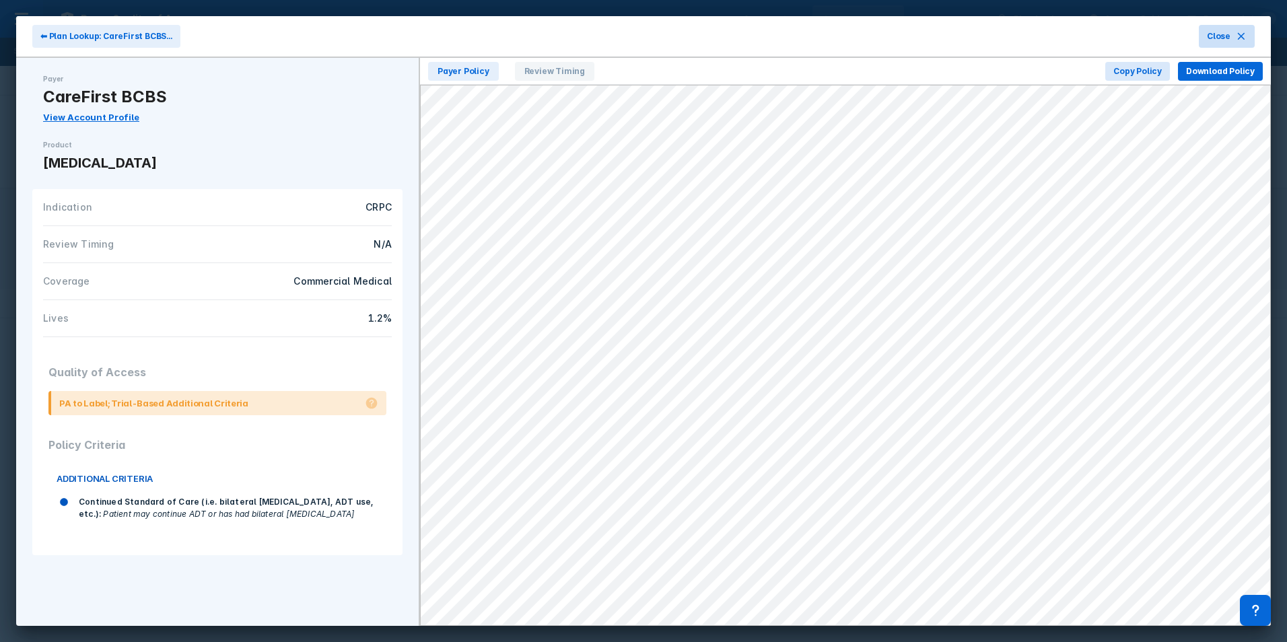
click at [1241, 37] on icon at bounding box center [1241, 36] width 7 height 7
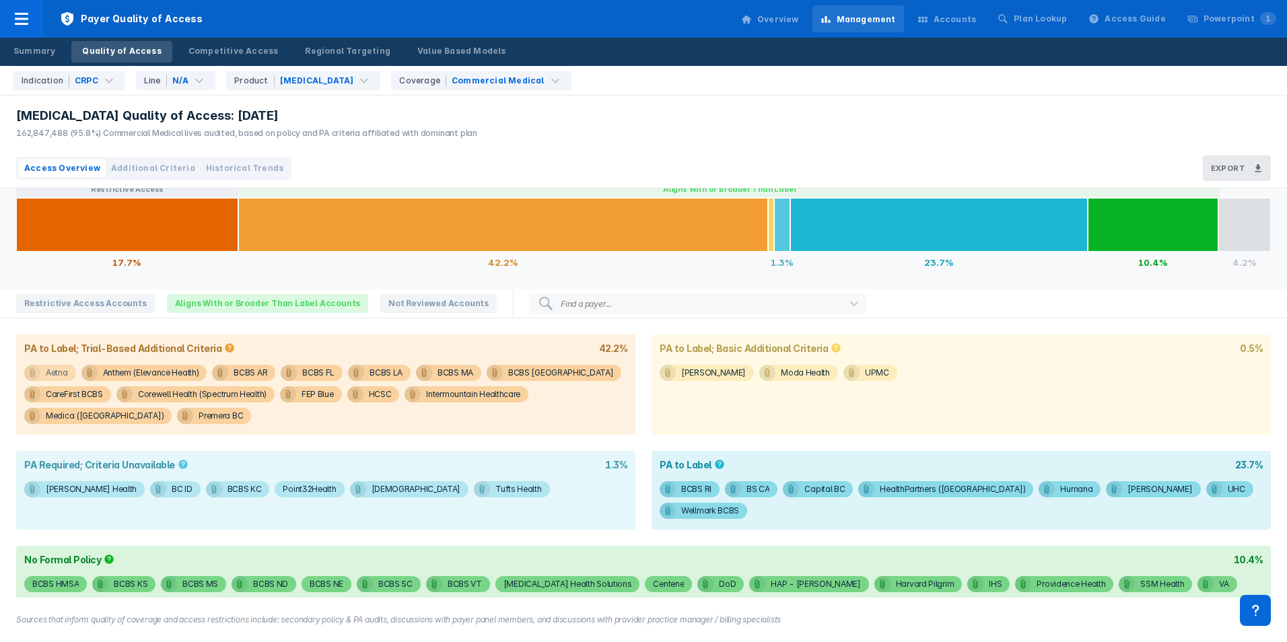
click at [69, 373] on span "Aetna" at bounding box center [50, 373] width 52 height 16
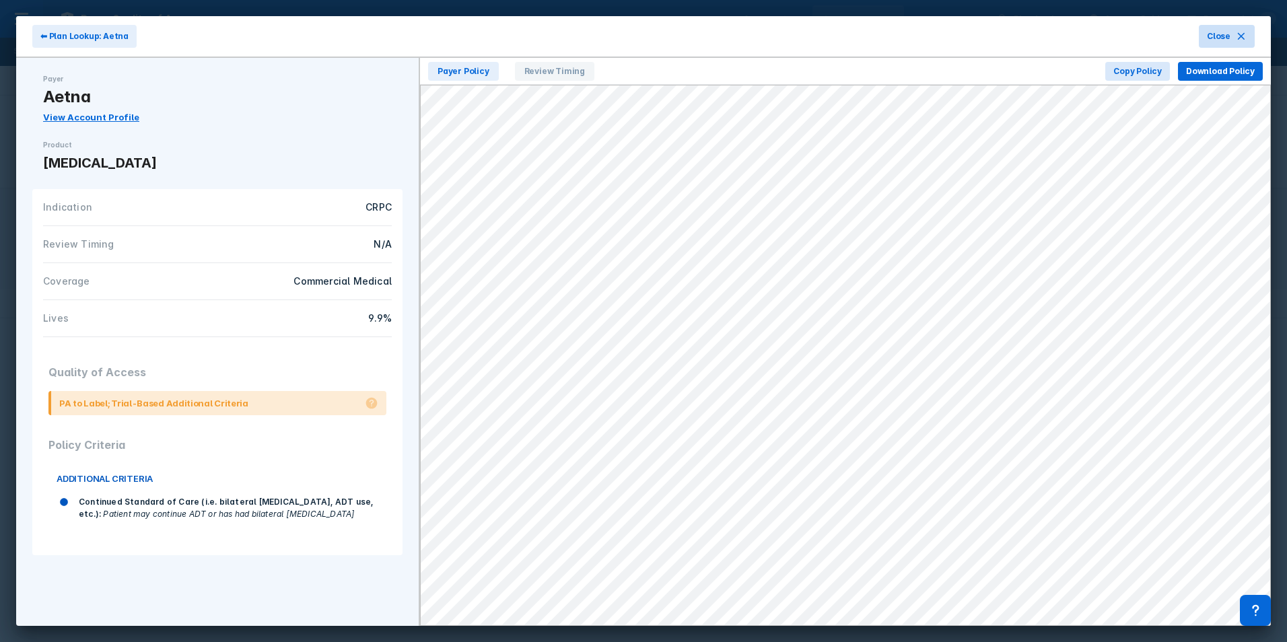
click at [1228, 33] on span "Close" at bounding box center [1219, 36] width 24 height 12
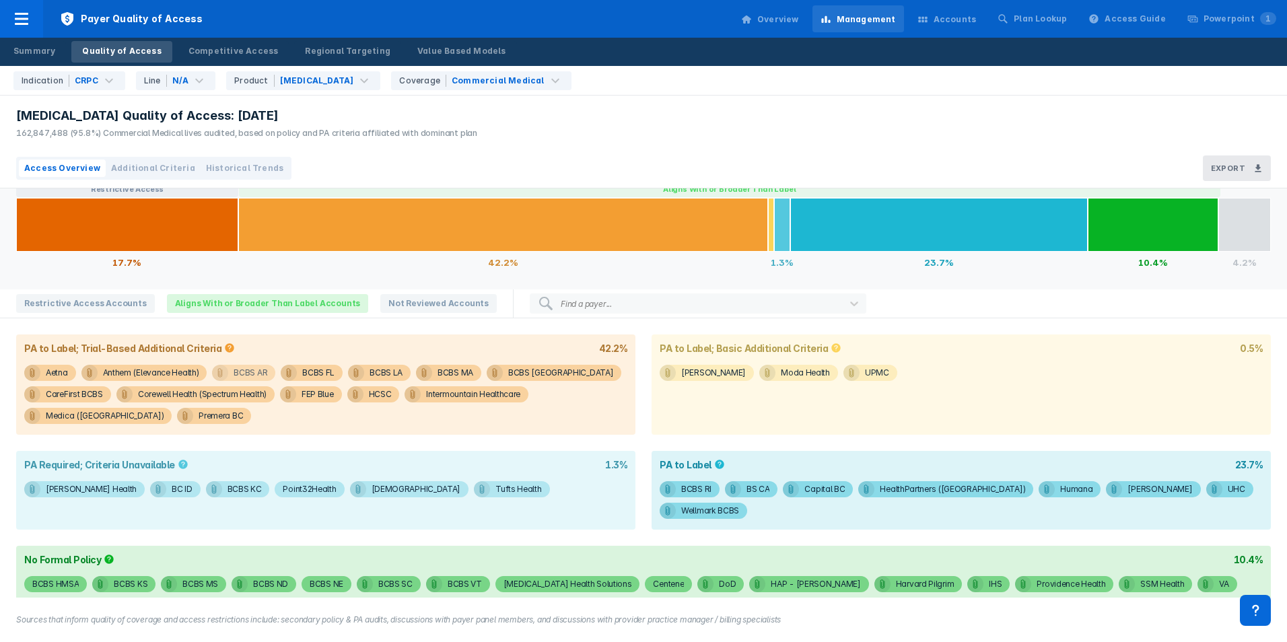
click at [267, 372] on span "BCBS AR" at bounding box center [243, 373] width 63 height 16
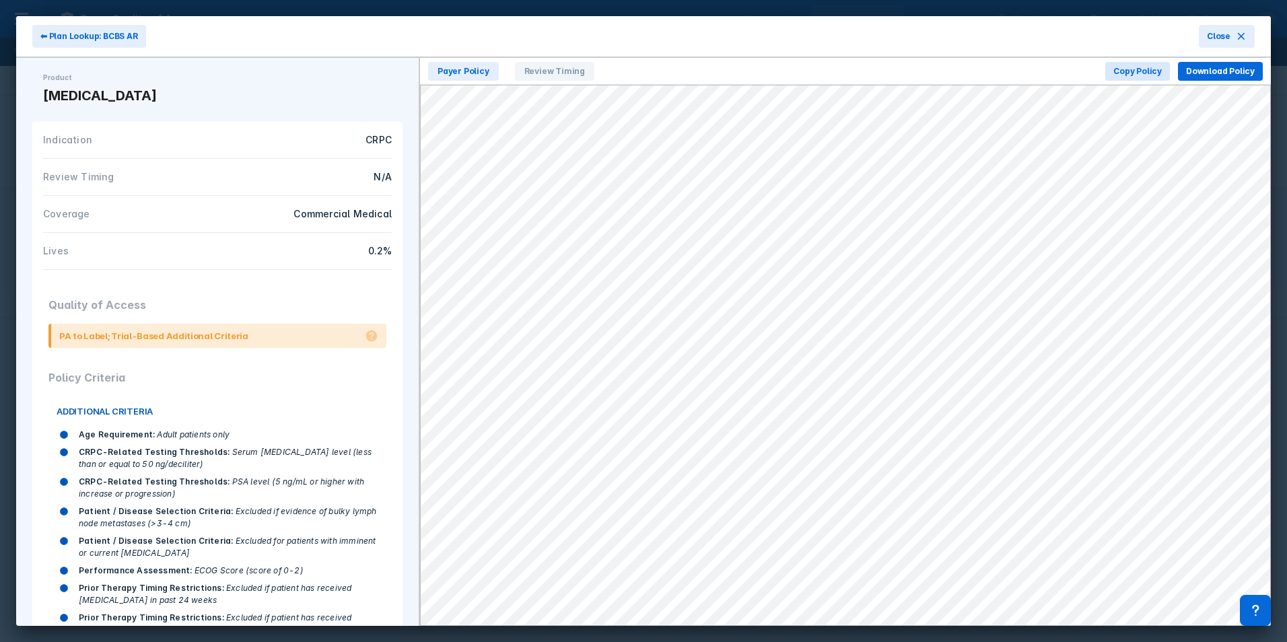
scroll to position [129, 0]
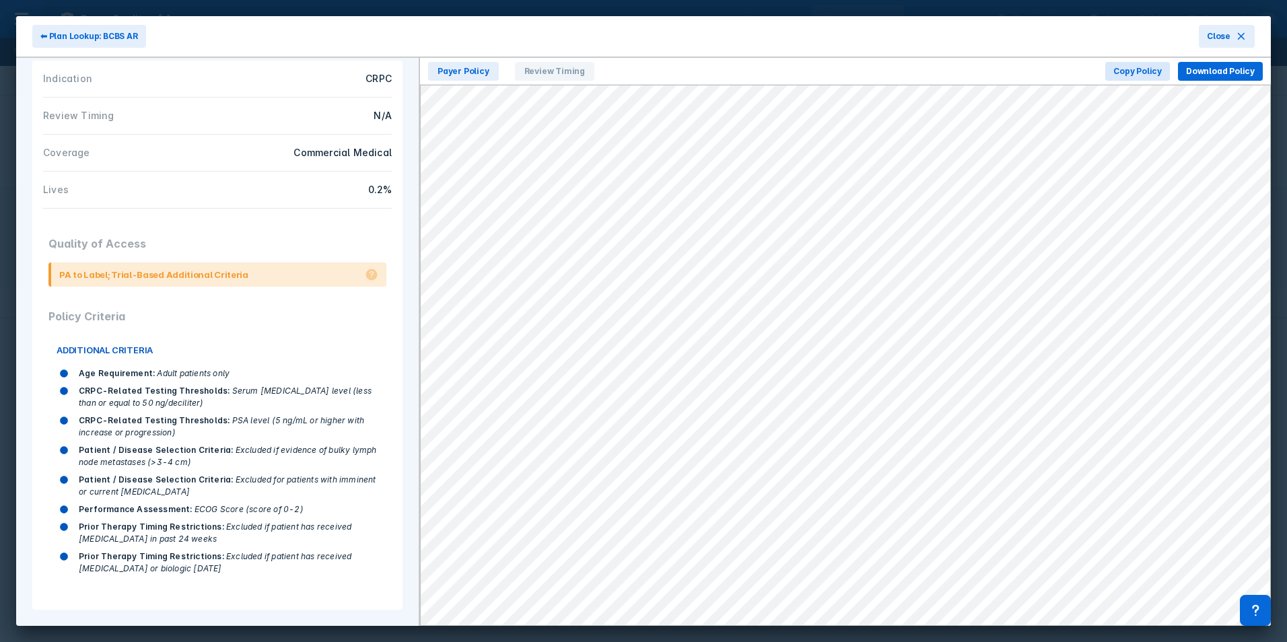
click at [173, 510] on span "Performance Assessment :" at bounding box center [136, 509] width 114 height 10
copy div "Performance Assessment : ECOG Score (score of 0-2)"
click at [118, 528] on span "Prior Therapy Timing Restrictions :" at bounding box center [151, 527] width 145 height 10
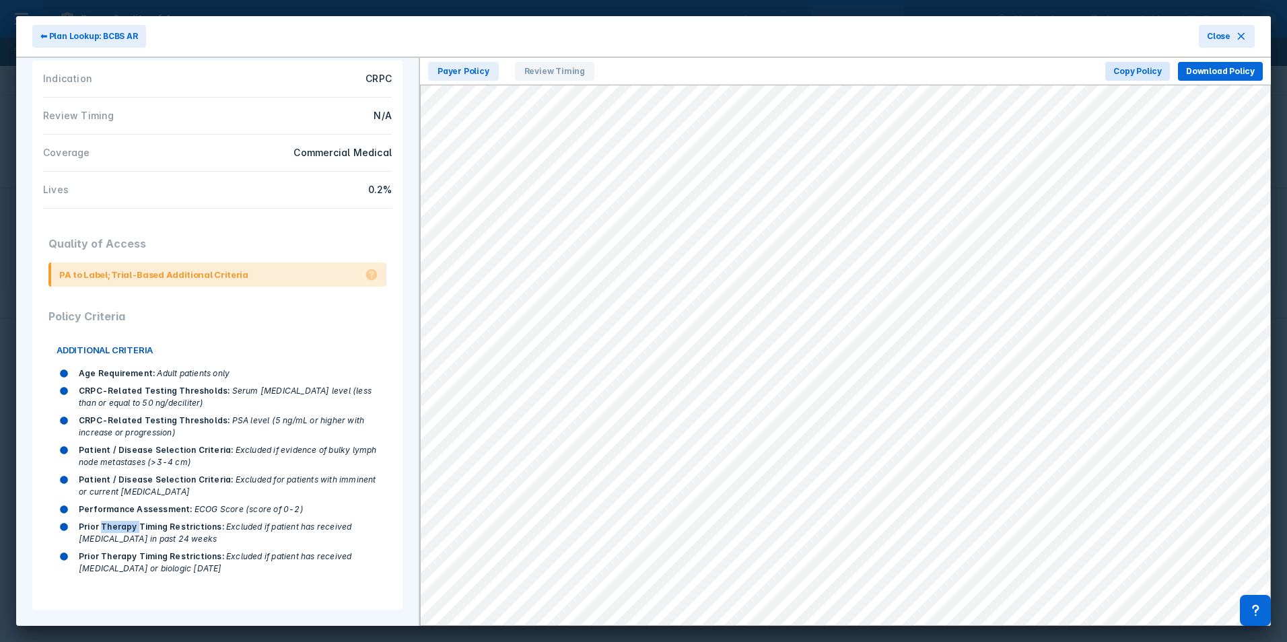
click at [118, 528] on span "Prior Therapy Timing Restrictions :" at bounding box center [151, 527] width 145 height 10
copy div "Prior Therapy Timing Restrictions : Excluded if patient has received [MEDICAL_D…"
click at [107, 557] on span "Prior Therapy Timing Restrictions :" at bounding box center [151, 556] width 145 height 10
drag, startPoint x: 79, startPoint y: 557, endPoint x: 219, endPoint y: 572, distance: 140.2
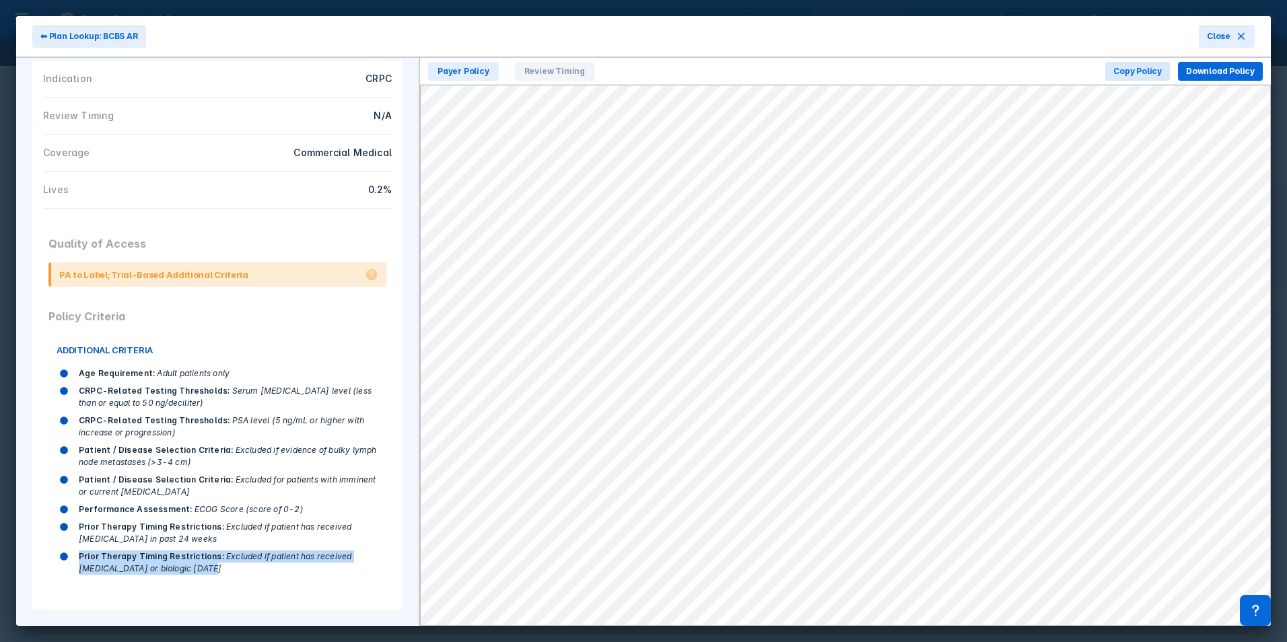
click at [219, 572] on div "Prior Therapy Timing Restrictions : Excluded if patient has received [MEDICAL_D…" at bounding box center [229, 563] width 300 height 24
copy div "Prior Therapy Timing Restrictions : Excluded if patient has received [MEDICAL_D…"
click at [269, 553] on span "Excluded if patient has received [MEDICAL_DATA] or biologic [DATE]" at bounding box center [215, 562] width 273 height 22
click at [1214, 37] on span "Close" at bounding box center [1219, 36] width 24 height 12
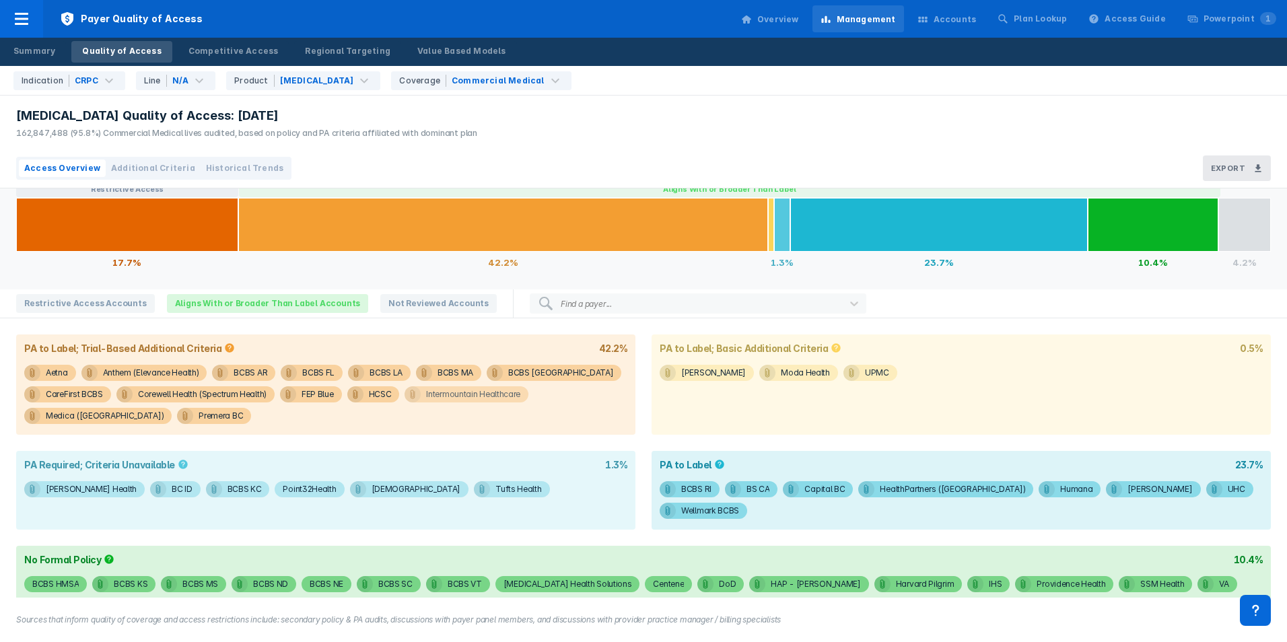
click at [422, 395] on span "Intermountain Healthcare" at bounding box center [467, 394] width 124 height 16
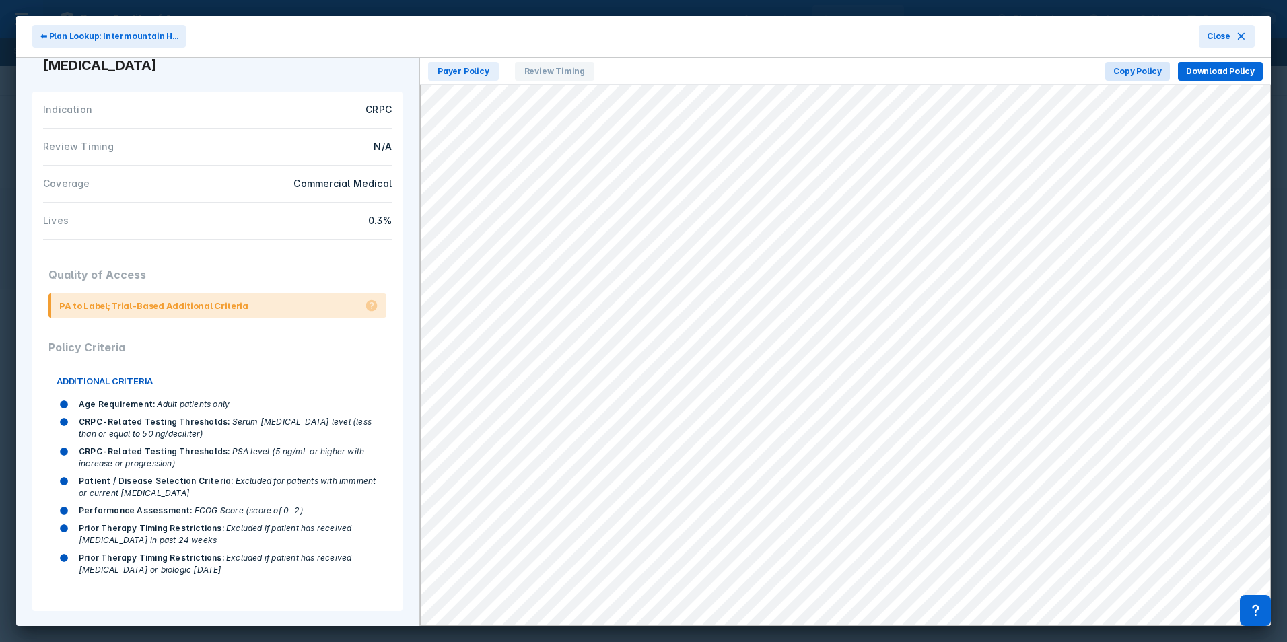
scroll to position [99, 0]
click at [1240, 36] on icon at bounding box center [1241, 36] width 11 height 11
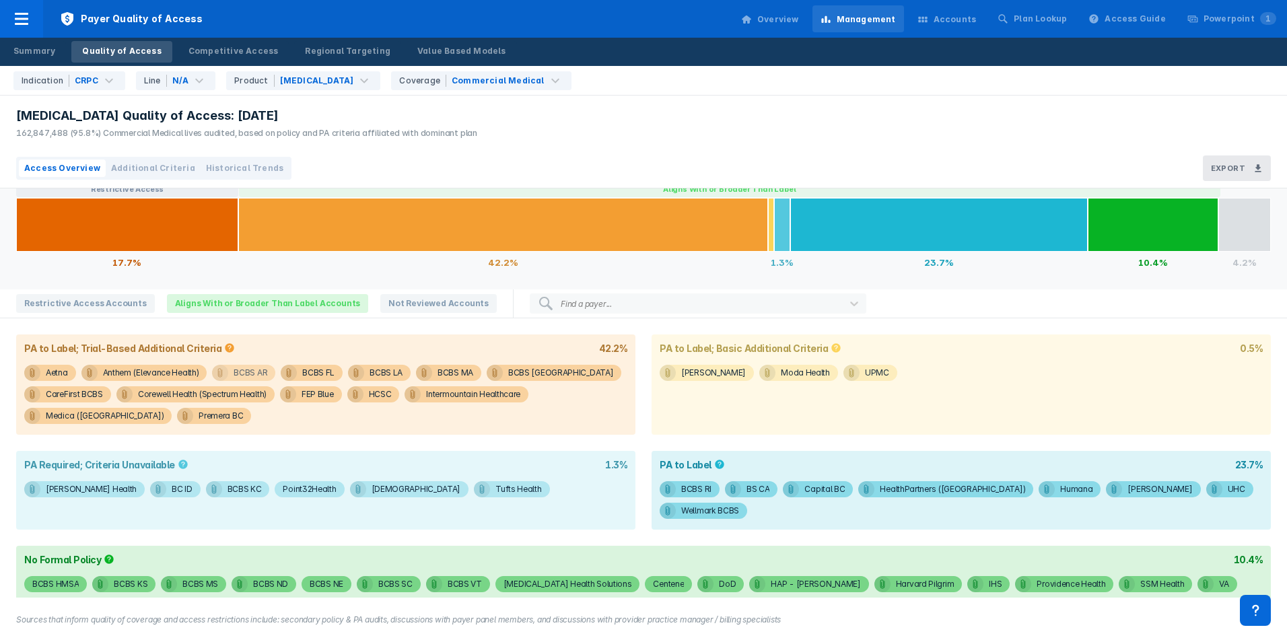
click at [259, 373] on div "BCBS AR" at bounding box center [251, 373] width 34 height 16
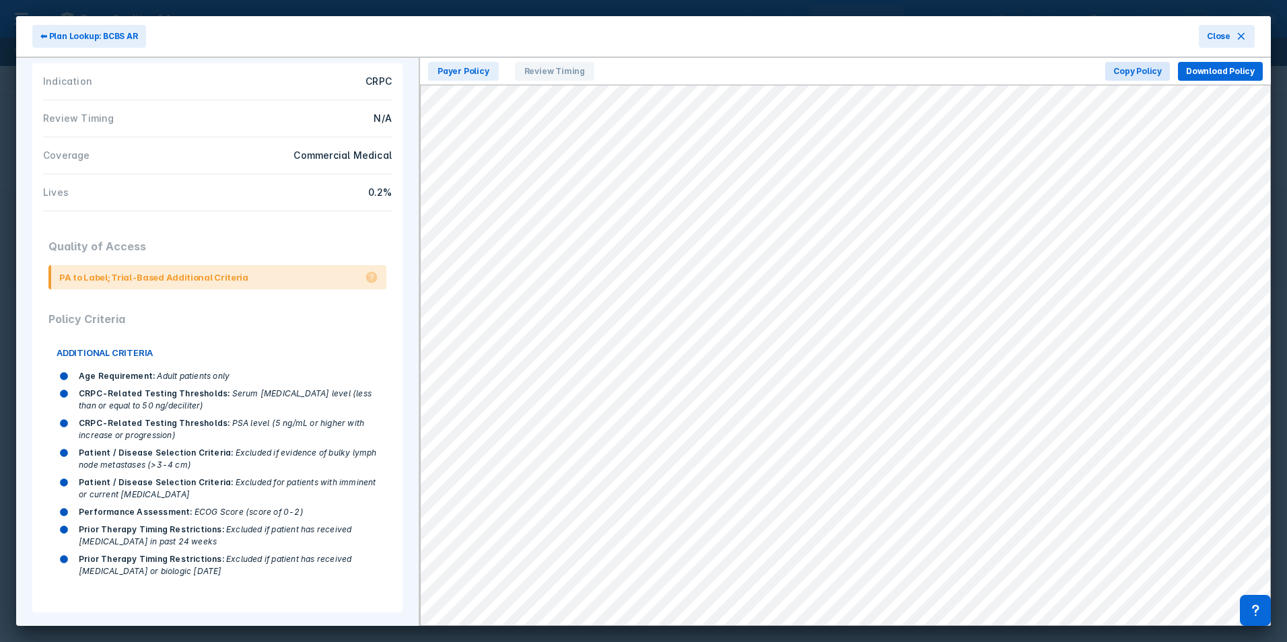
scroll to position [129, 0]
click at [1243, 34] on icon at bounding box center [1241, 36] width 11 height 11
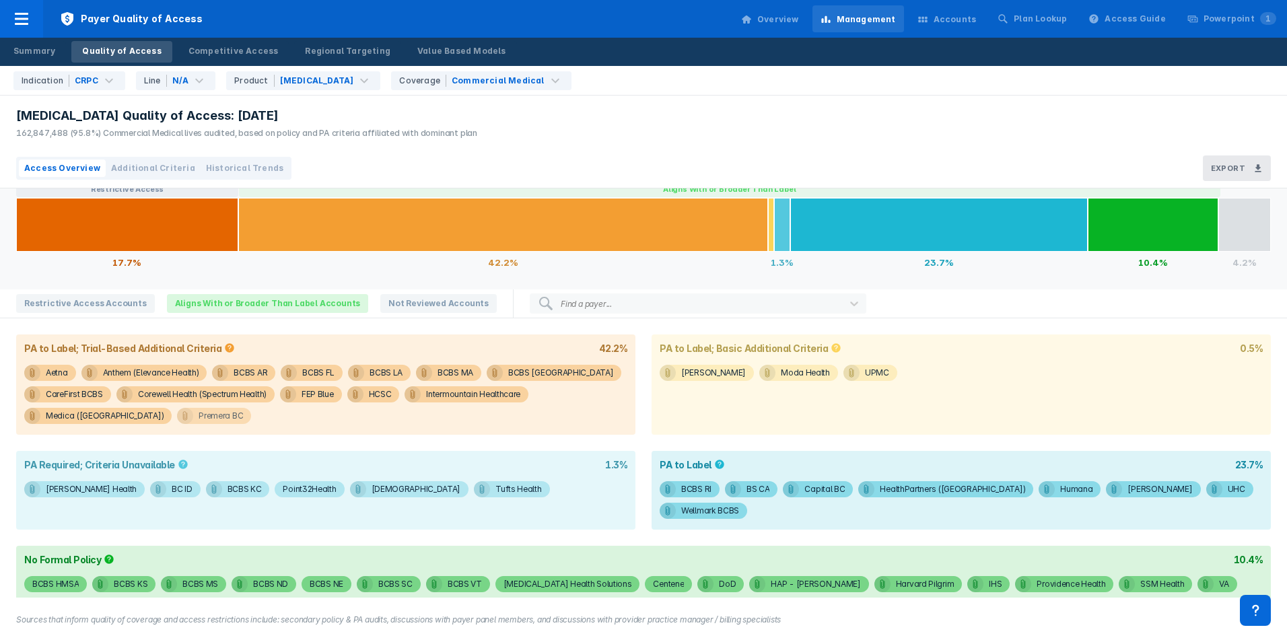
click at [199, 419] on div "Premera BC" at bounding box center [221, 416] width 44 height 16
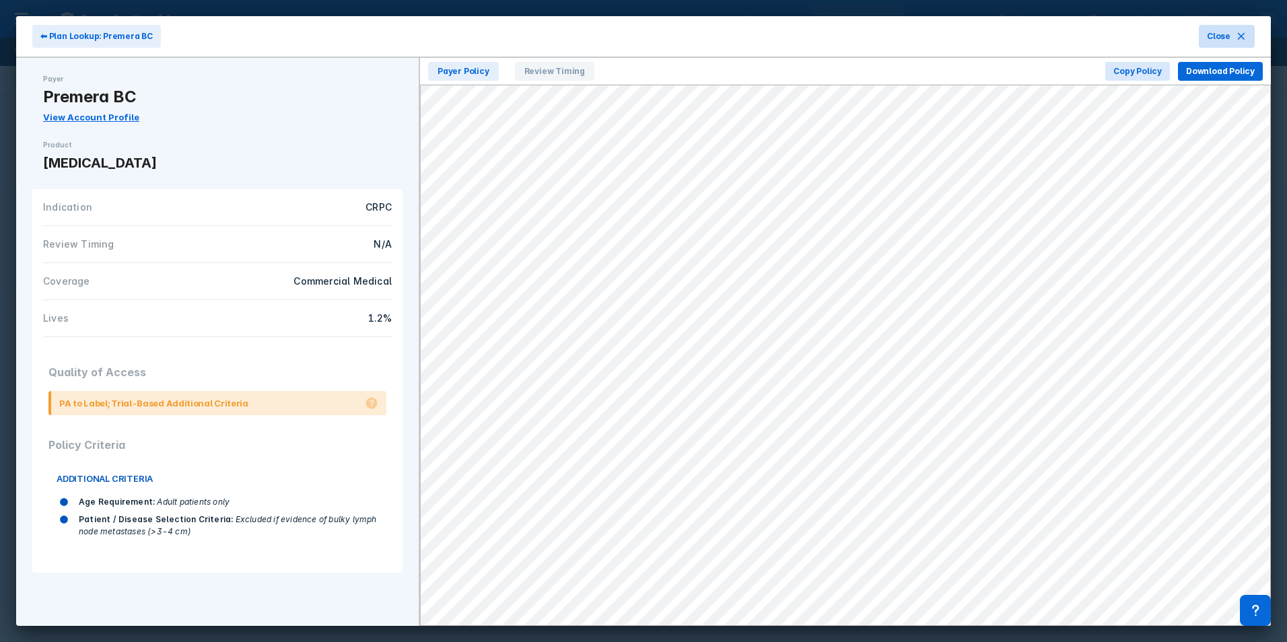
click at [1230, 43] on button "Close" at bounding box center [1227, 36] width 56 height 23
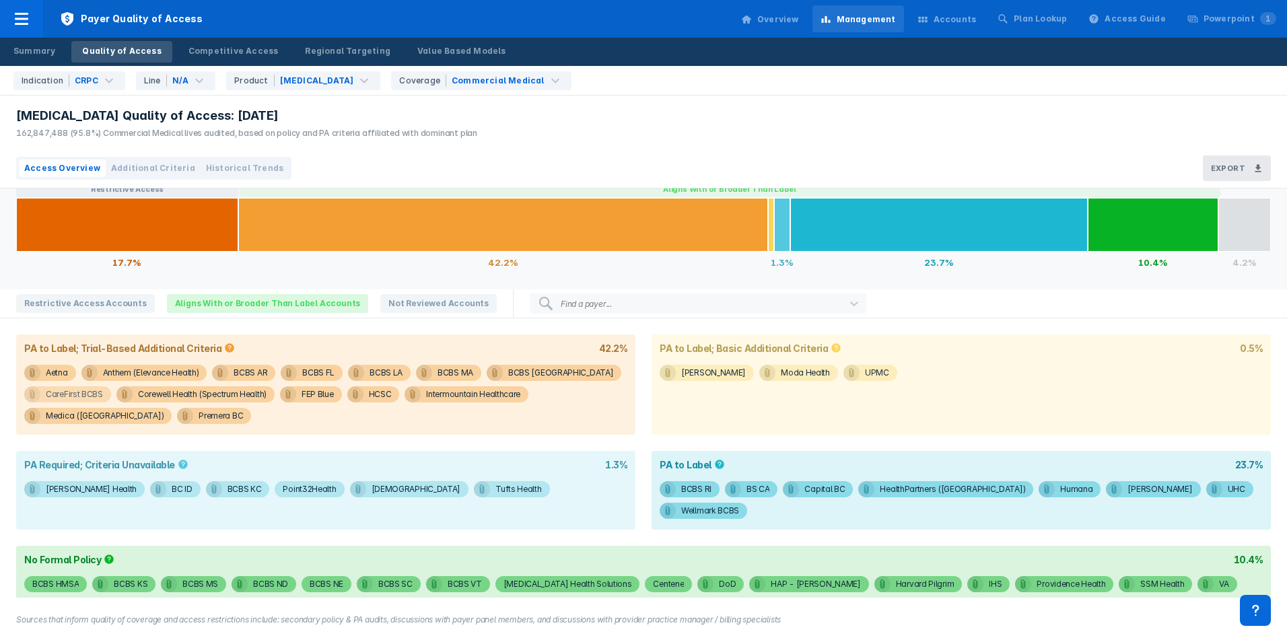
click at [86, 396] on div "CareFirst BCBS" at bounding box center [74, 394] width 57 height 16
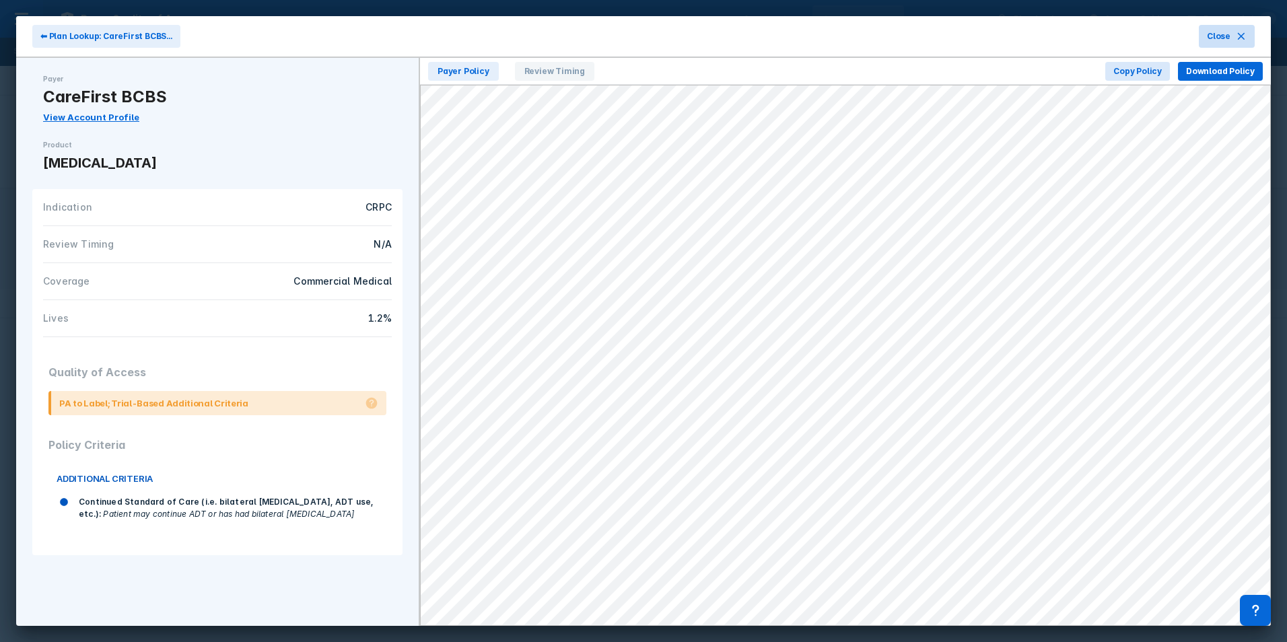
click at [1245, 35] on icon at bounding box center [1241, 36] width 11 height 11
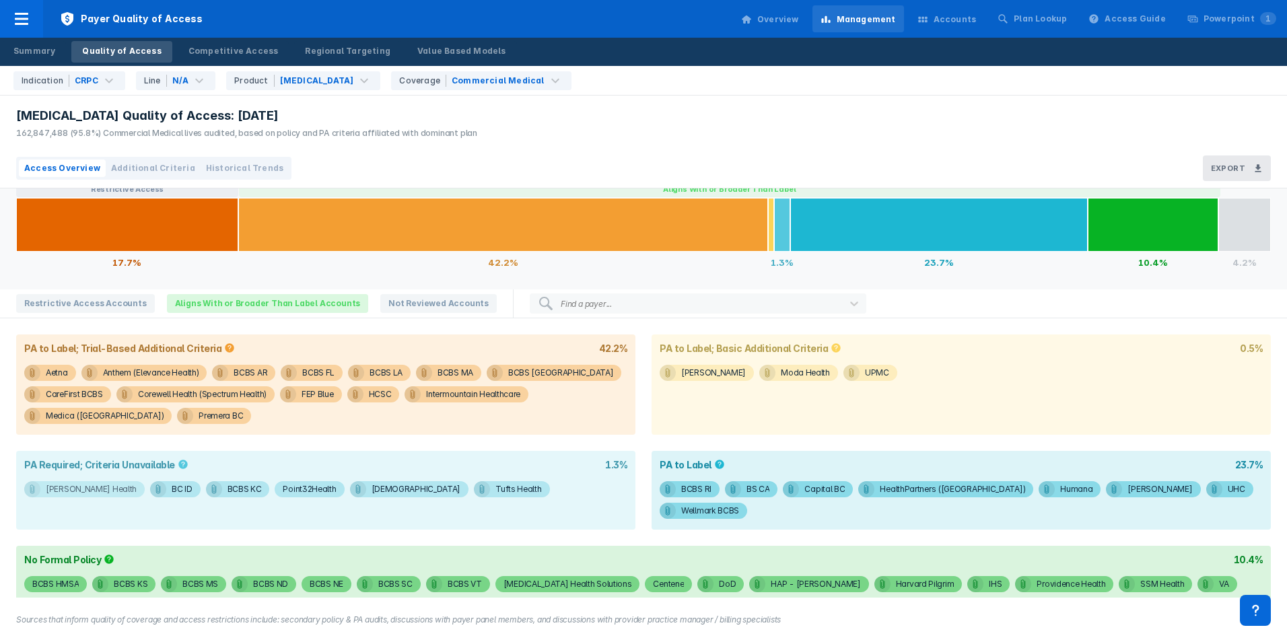
click at [75, 487] on div "[PERSON_NAME] Health" at bounding box center [91, 489] width 91 height 16
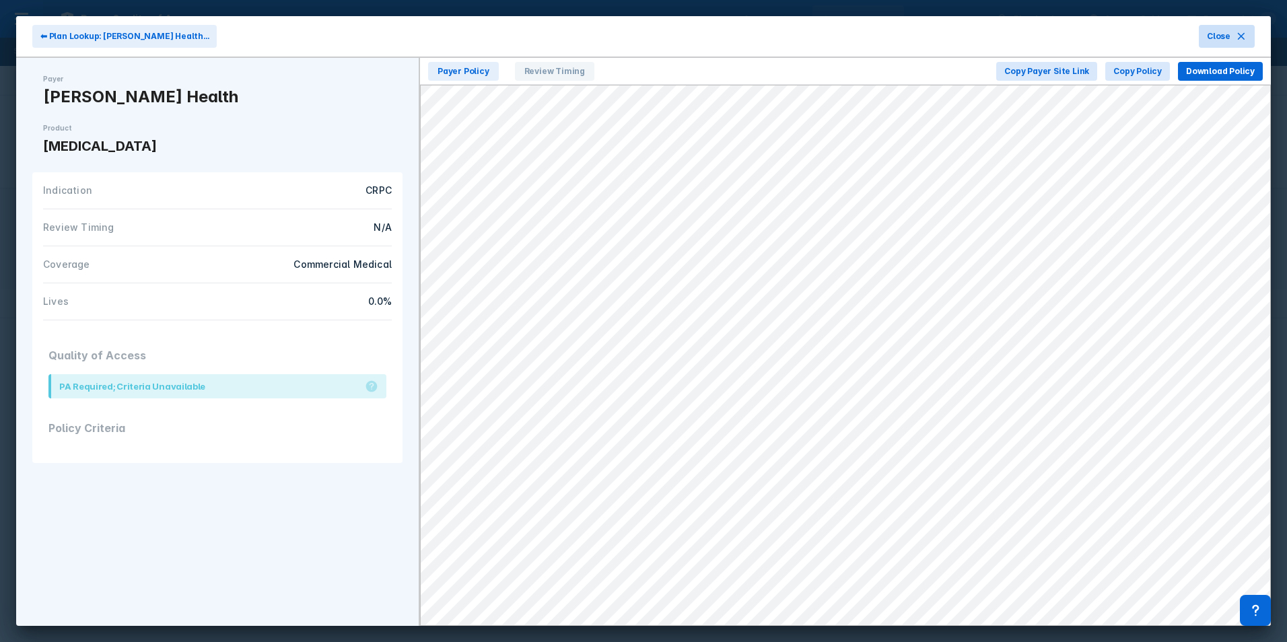
click at [1236, 39] on icon at bounding box center [1241, 36] width 11 height 11
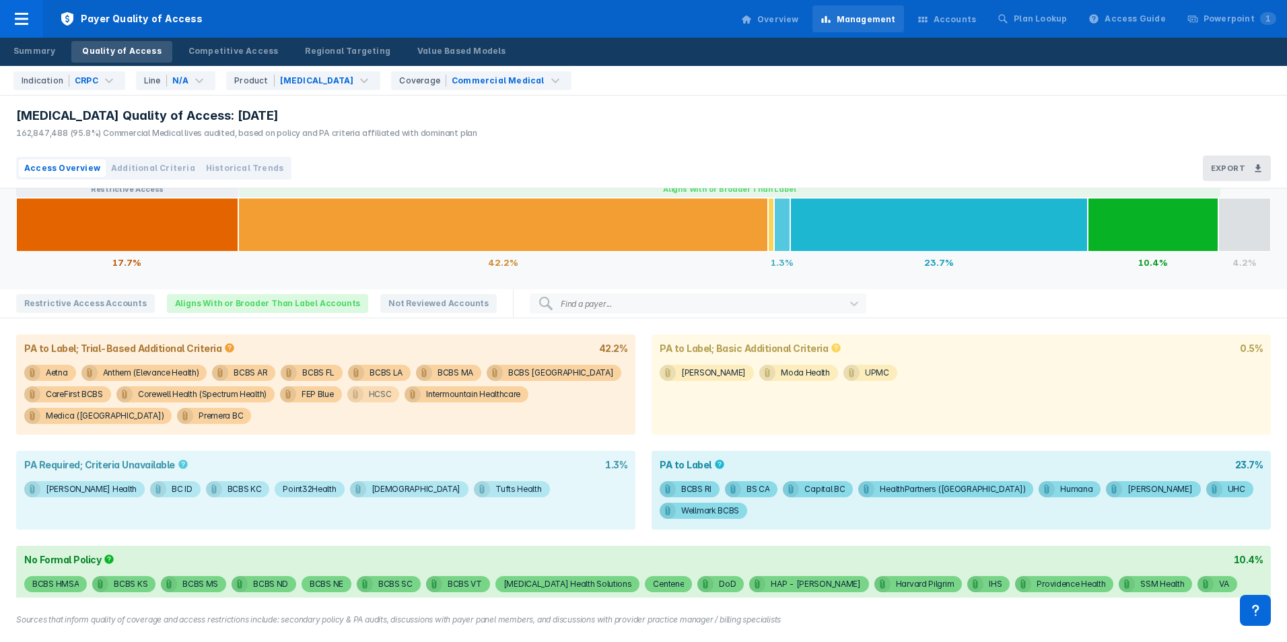
click at [369, 396] on div "HCSC" at bounding box center [380, 394] width 23 height 16
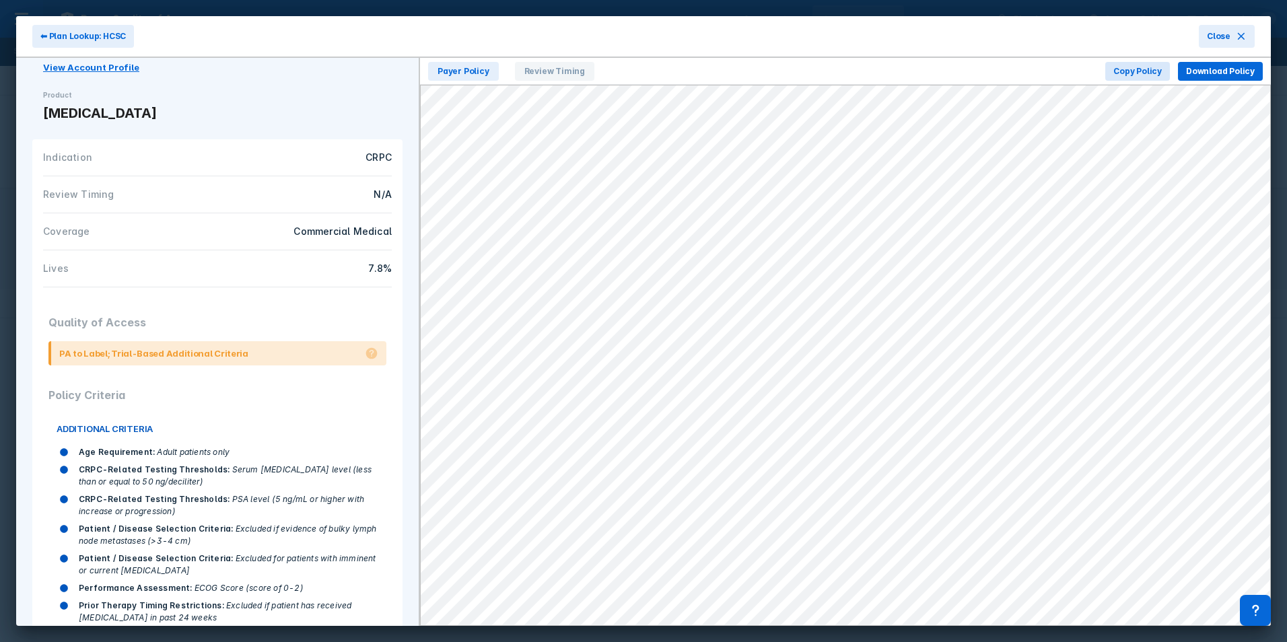
scroll to position [129, 0]
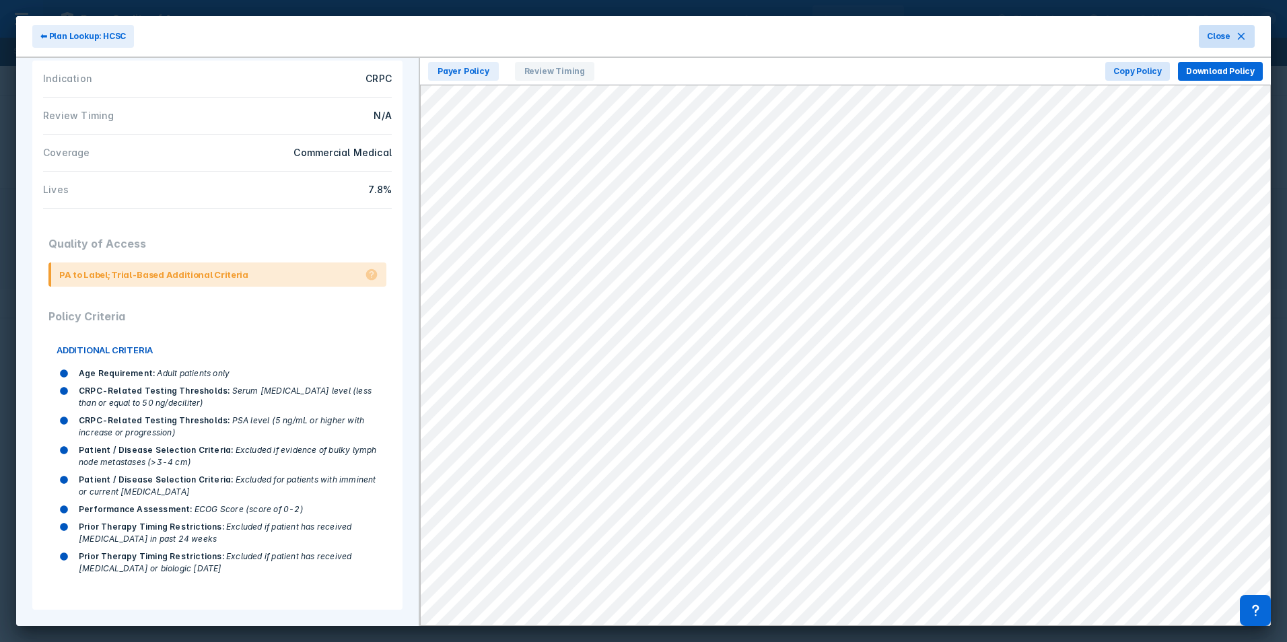
click at [1244, 33] on icon at bounding box center [1241, 36] width 7 height 7
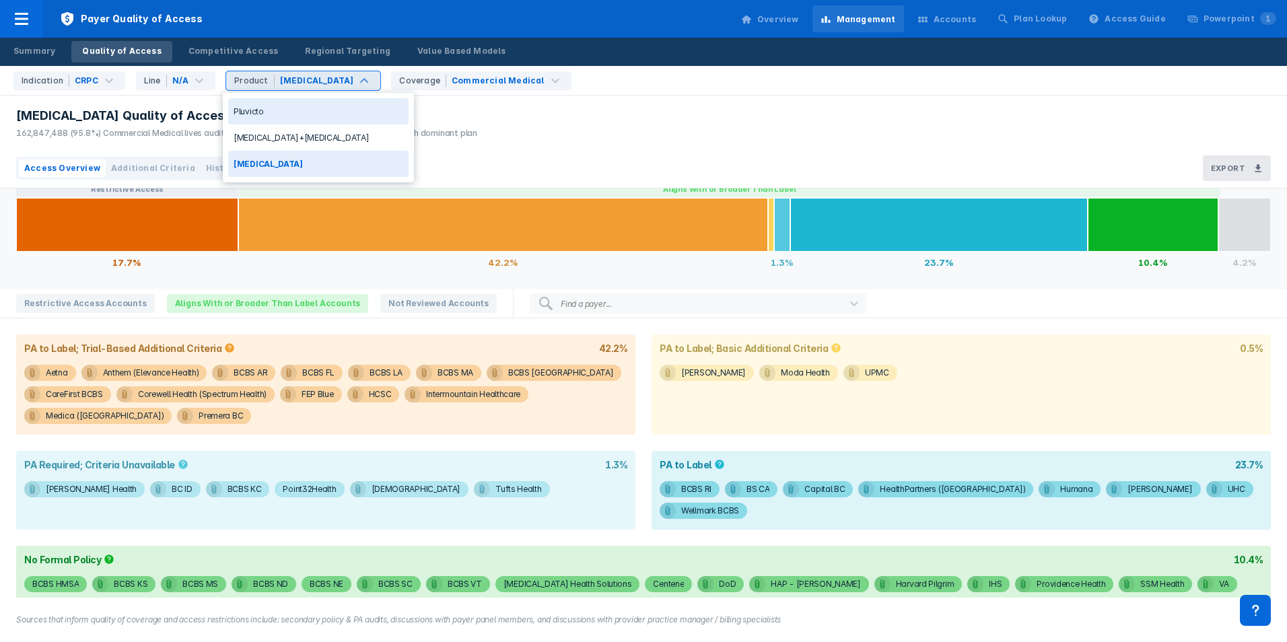
click at [322, 106] on div "Pluvicto" at bounding box center [318, 111] width 180 height 26
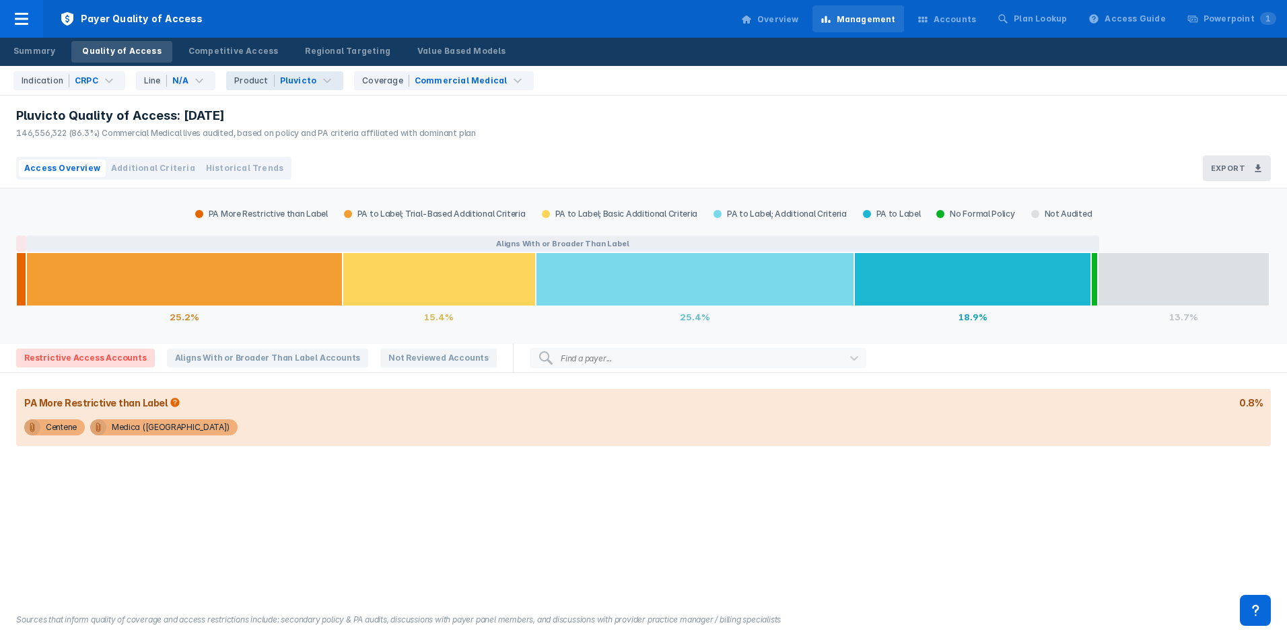
click at [481, 116] on div "Pluvicto Quality of Access: [DATE] 146,556,322 (86.3%) Commercial Medical lives…" at bounding box center [643, 122] width 1287 height 53
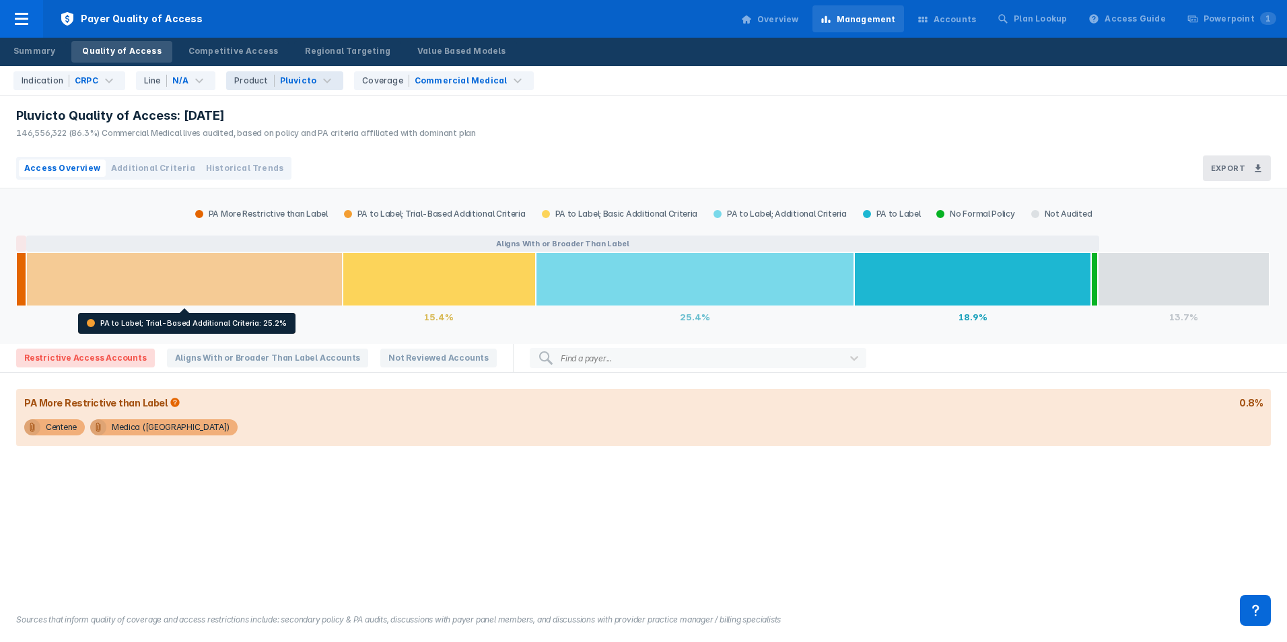
click at [135, 289] on div at bounding box center [184, 279] width 316 height 54
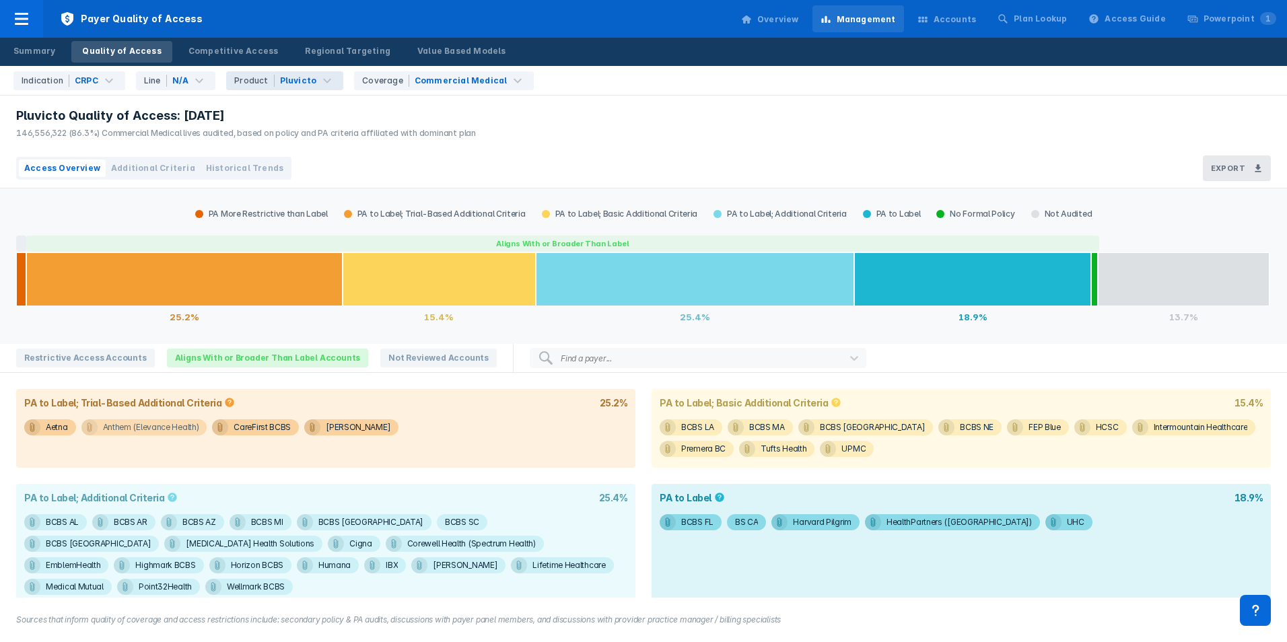
click at [133, 425] on div "Anthem (Elevance Health)" at bounding box center [151, 427] width 96 height 16
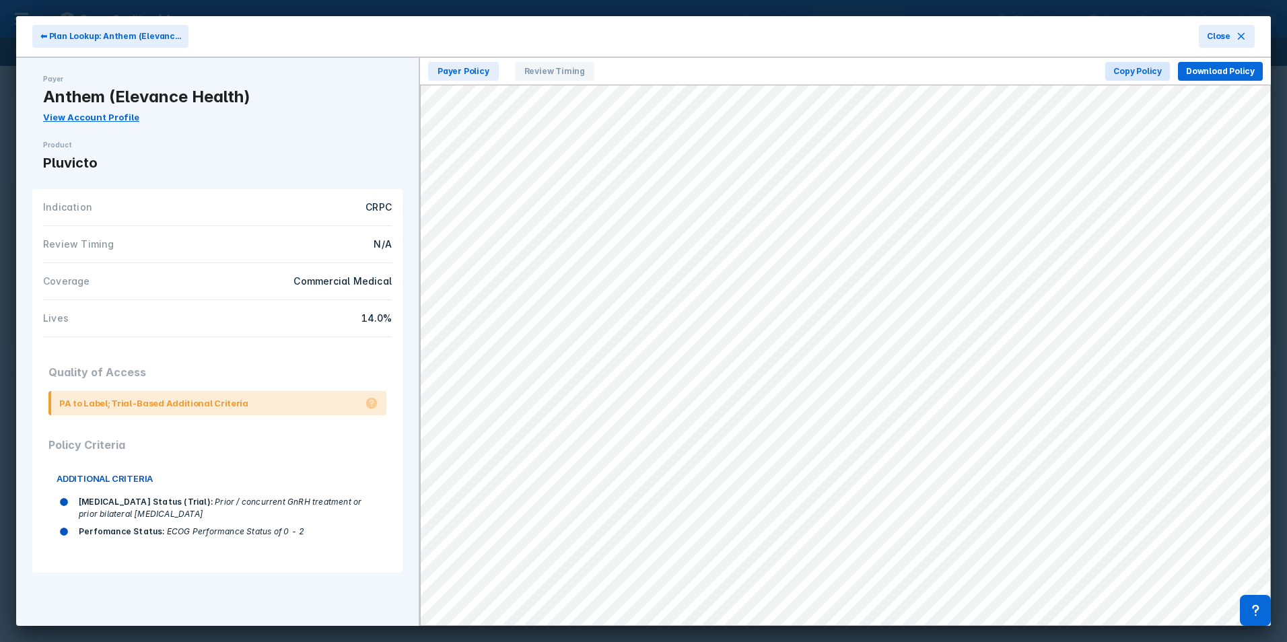
drag, startPoint x: 1214, startPoint y: 36, endPoint x: 1181, endPoint y: 43, distance: 33.0
click at [1214, 36] on span "Close" at bounding box center [1219, 36] width 24 height 12
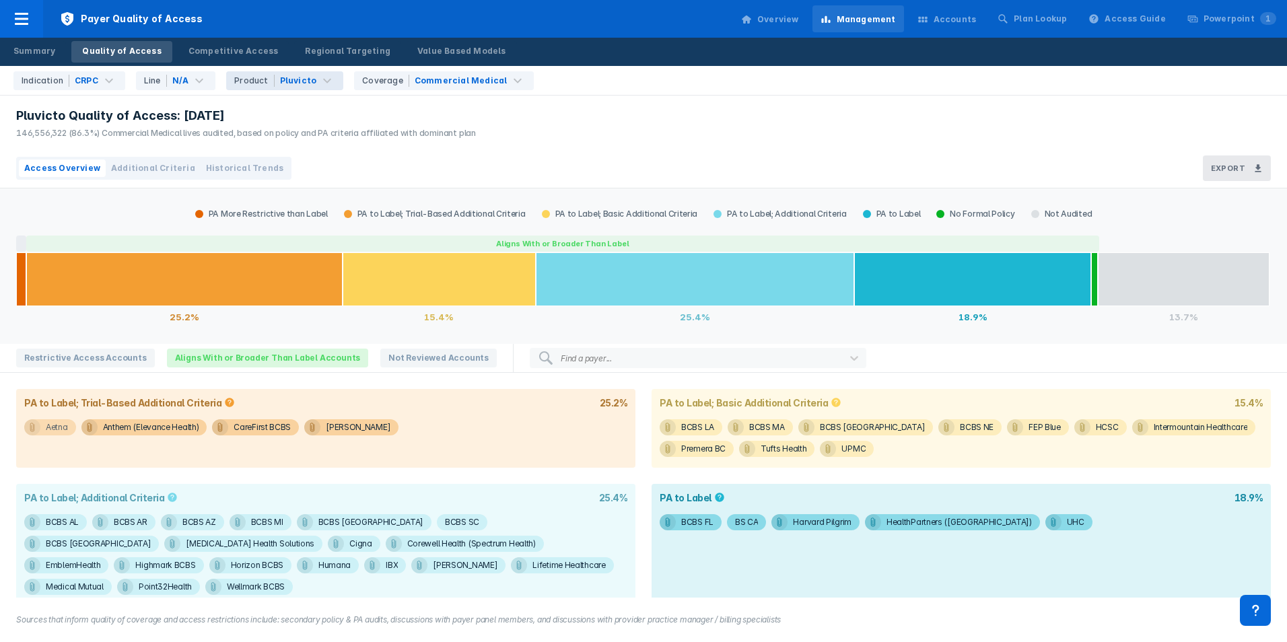
click at [56, 429] on div "Aetna" at bounding box center [57, 427] width 22 height 16
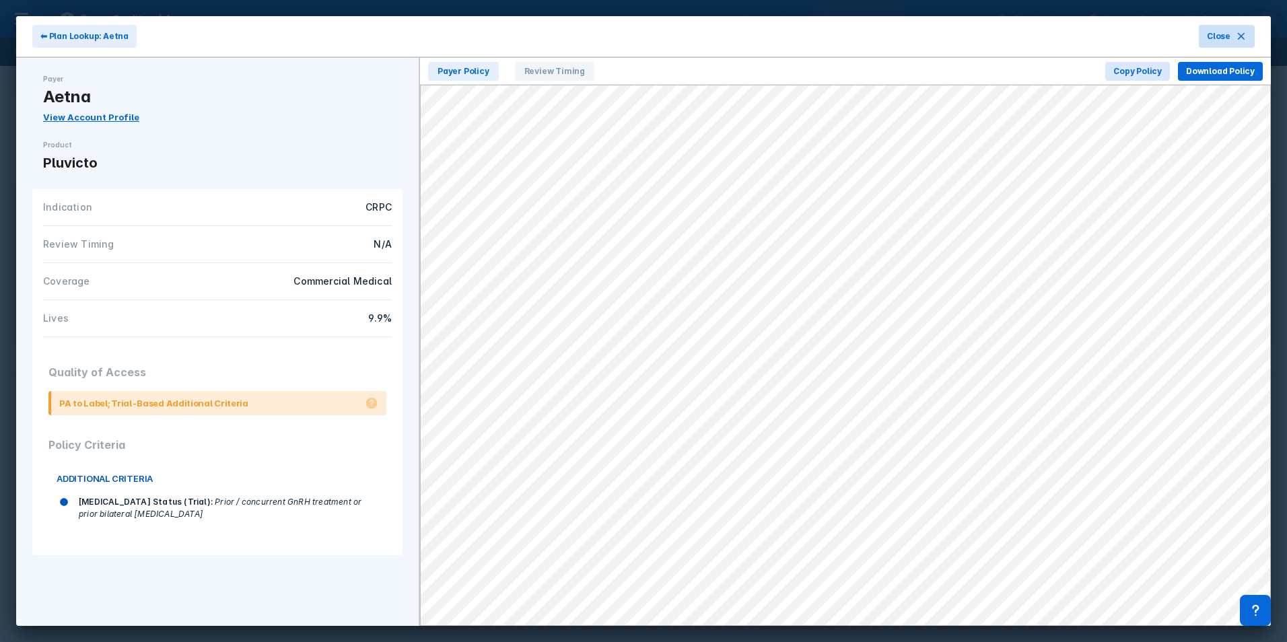
click at [1243, 29] on button "Close" at bounding box center [1227, 36] width 56 height 23
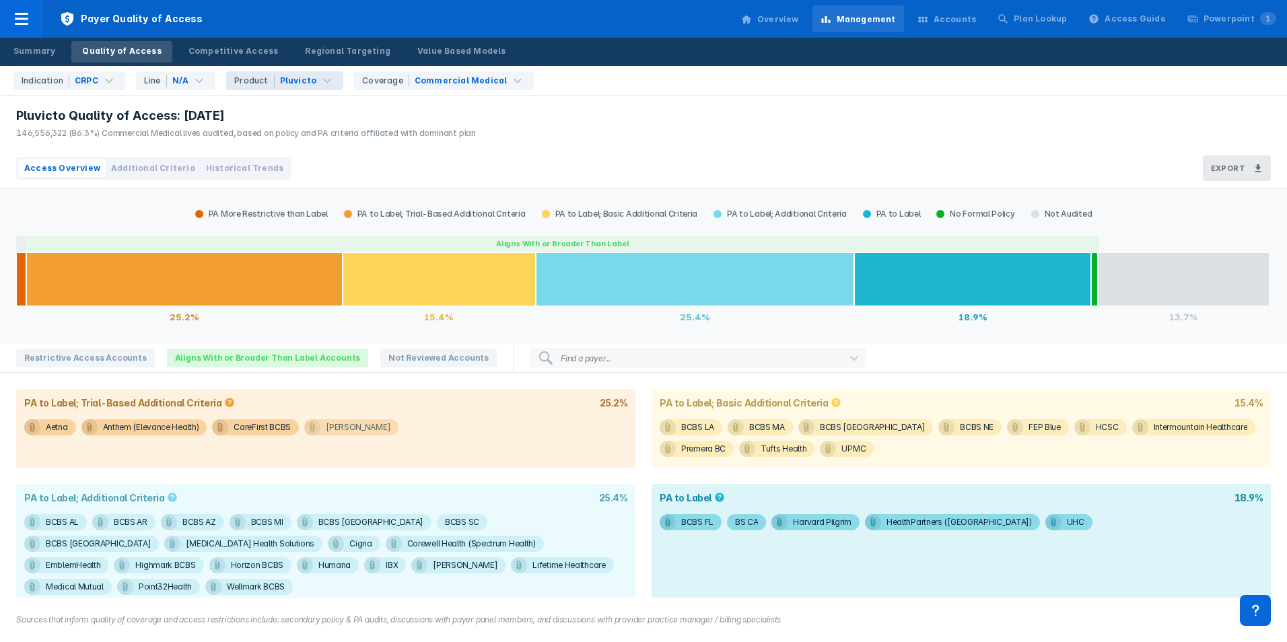
click at [354, 425] on div "[PERSON_NAME]" at bounding box center [358, 427] width 65 height 16
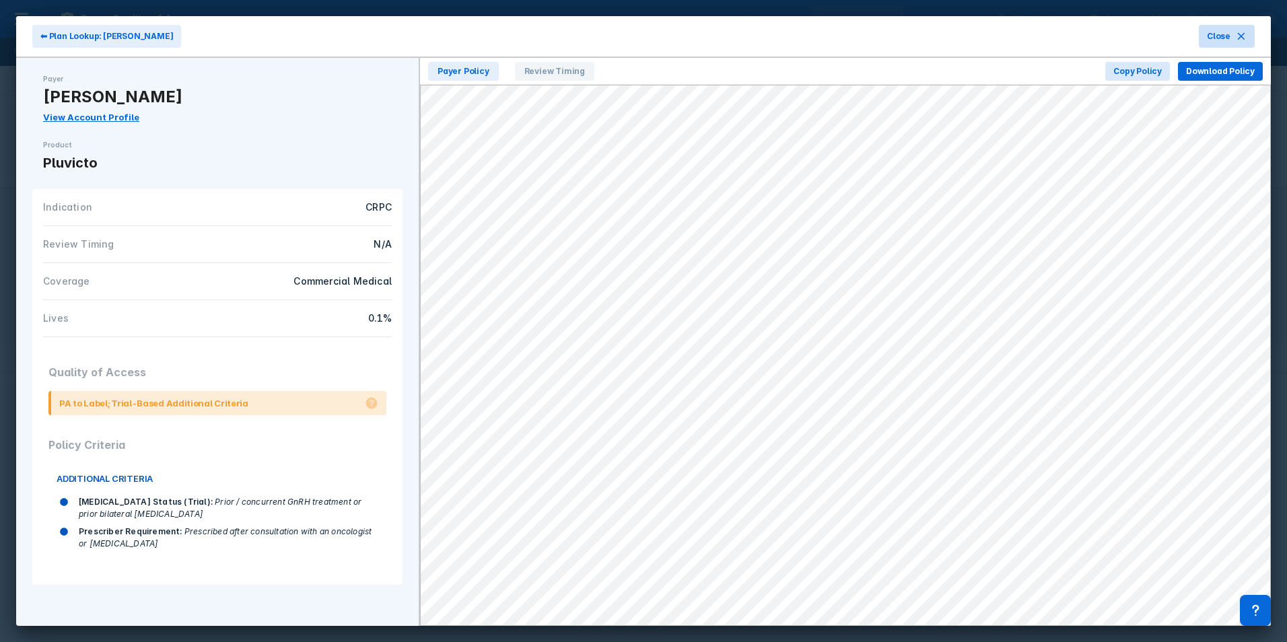
click at [1221, 42] on button "Close" at bounding box center [1227, 36] width 56 height 23
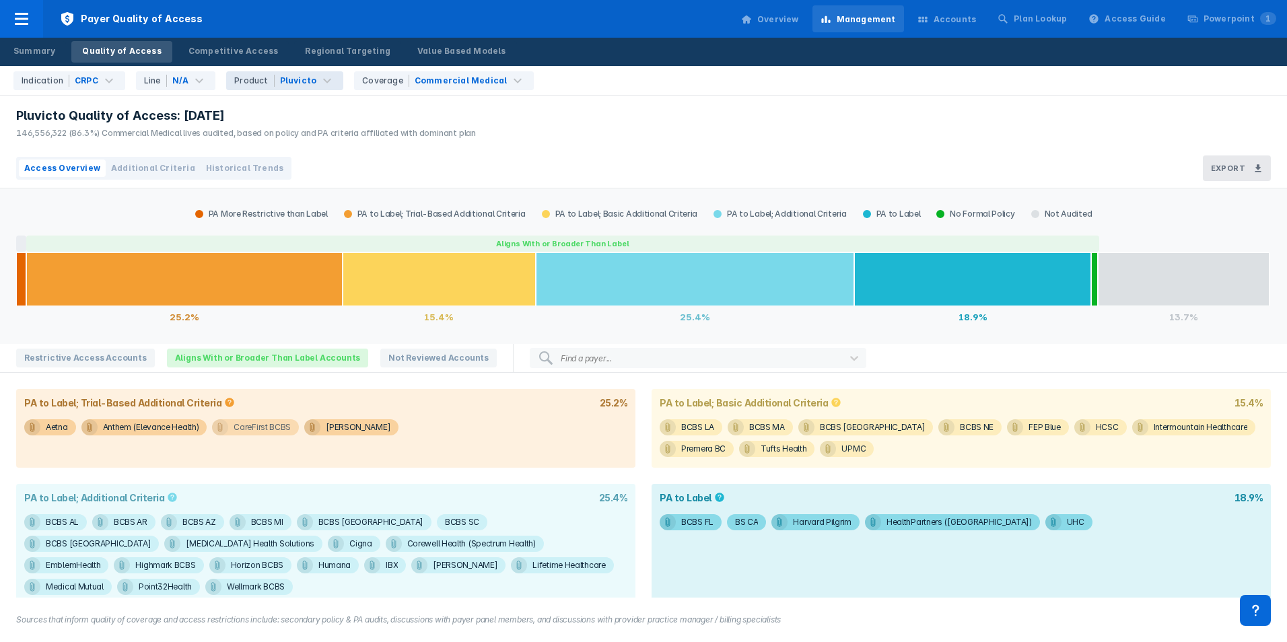
click at [246, 426] on div "CareFirst BCBS" at bounding box center [262, 427] width 57 height 16
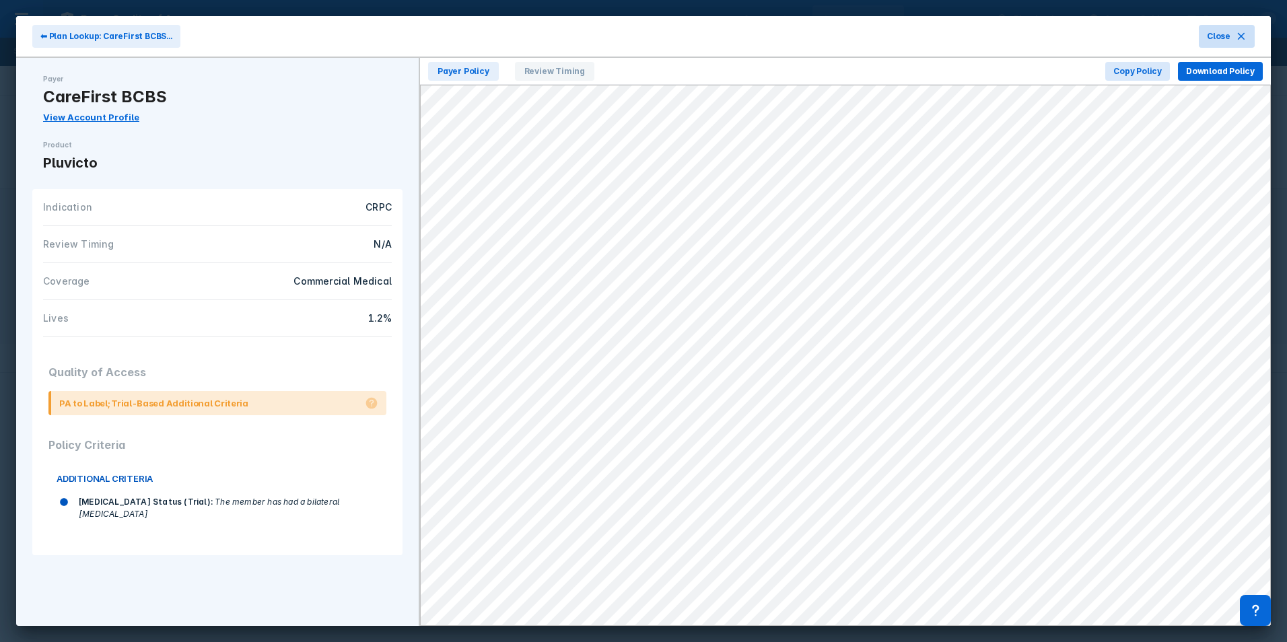
click at [1220, 29] on button "Close" at bounding box center [1227, 36] width 56 height 23
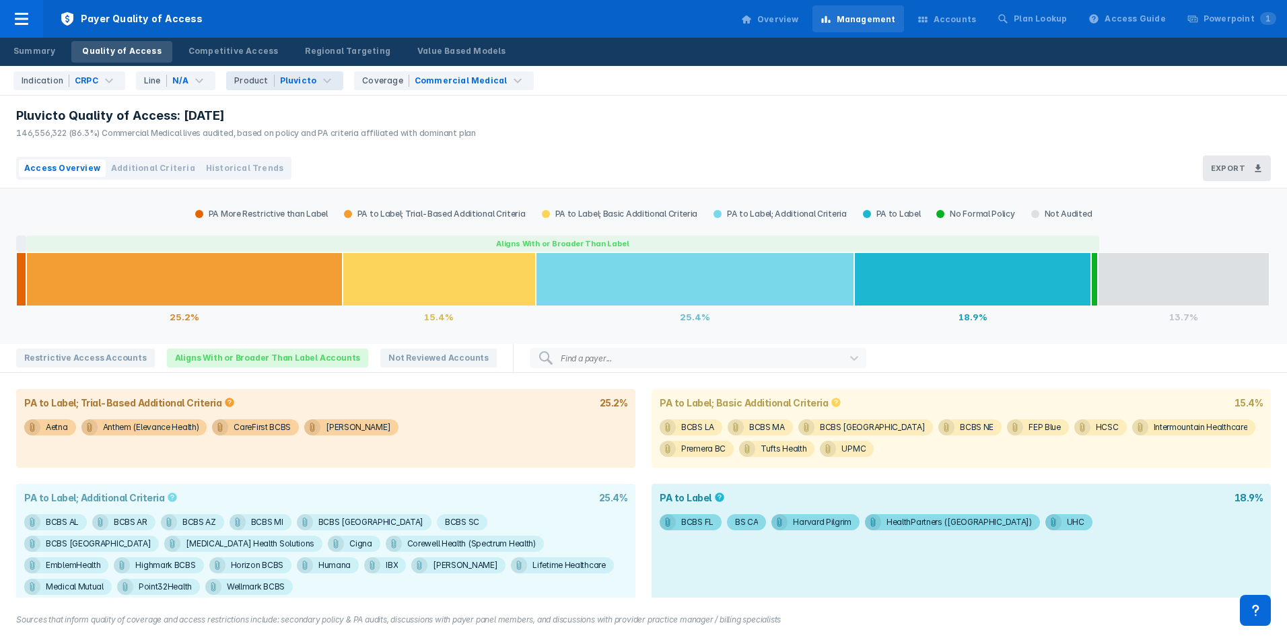
click at [283, 419] on div "Aetna Anthem (Elevance Health) CareFirst BCBS [PERSON_NAME]" at bounding box center [325, 432] width 619 height 30
click at [279, 425] on div "CareFirst BCBS" at bounding box center [262, 427] width 57 height 16
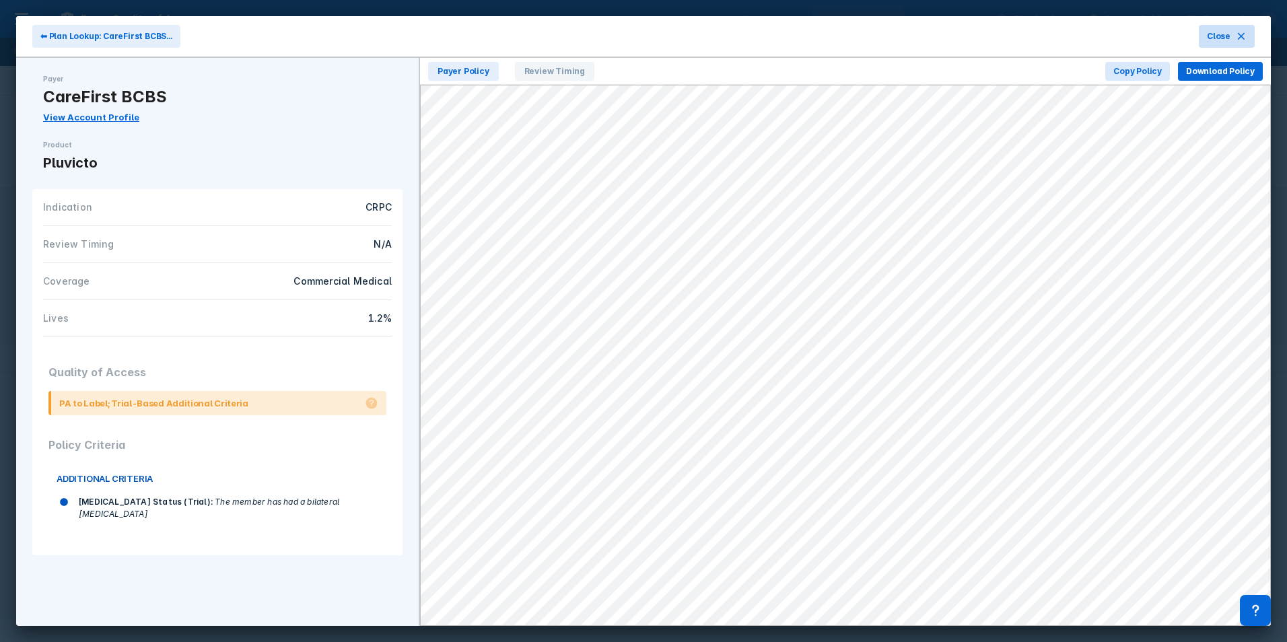
click at [1226, 31] on span "Close" at bounding box center [1219, 36] width 24 height 12
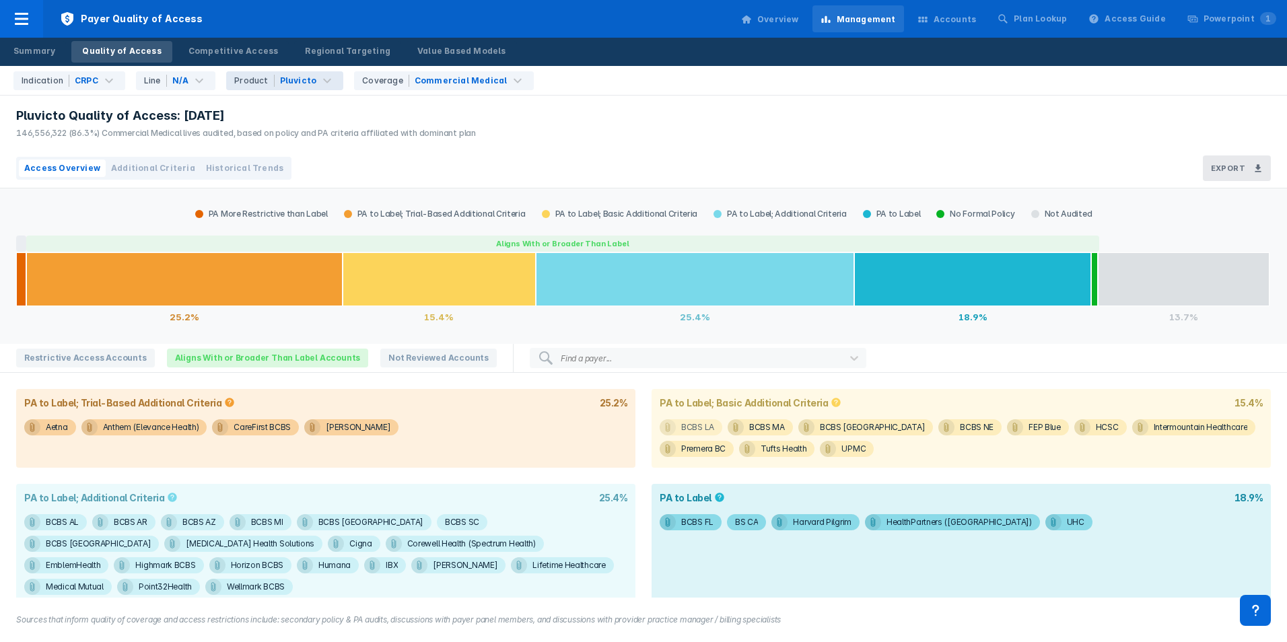
click at [695, 428] on div "BCBS LA" at bounding box center [697, 427] width 33 height 16
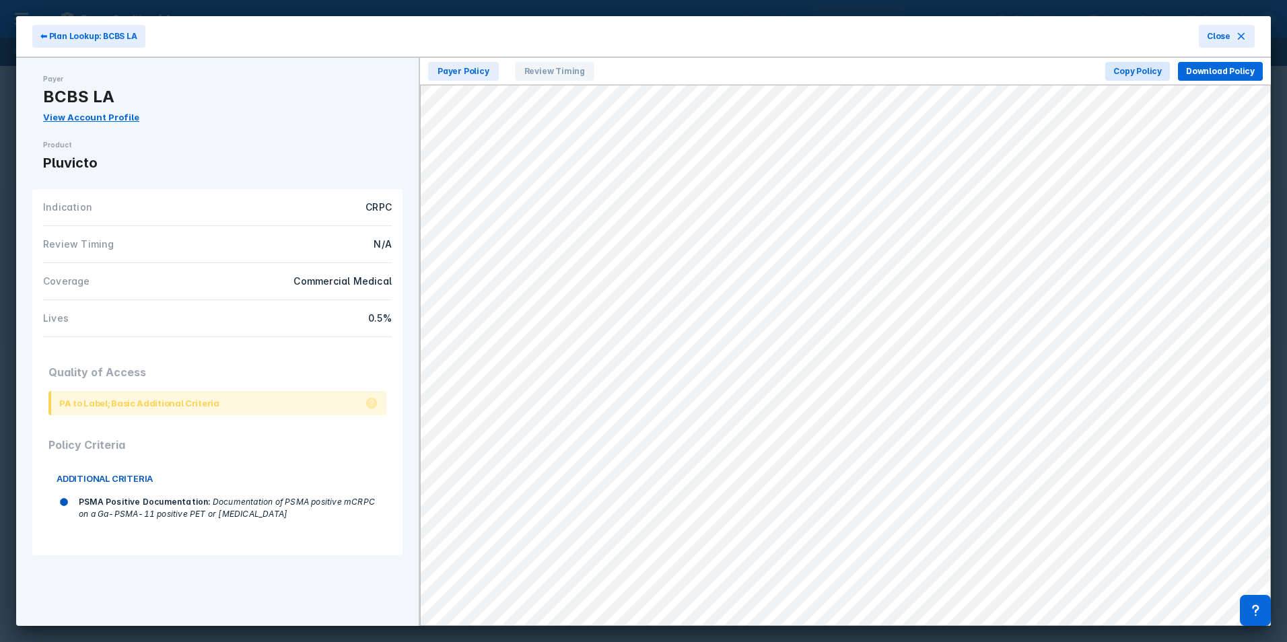
drag, startPoint x: 1226, startPoint y: 36, endPoint x: 1199, endPoint y: 40, distance: 27.3
click at [1226, 36] on span "Close" at bounding box center [1219, 36] width 24 height 12
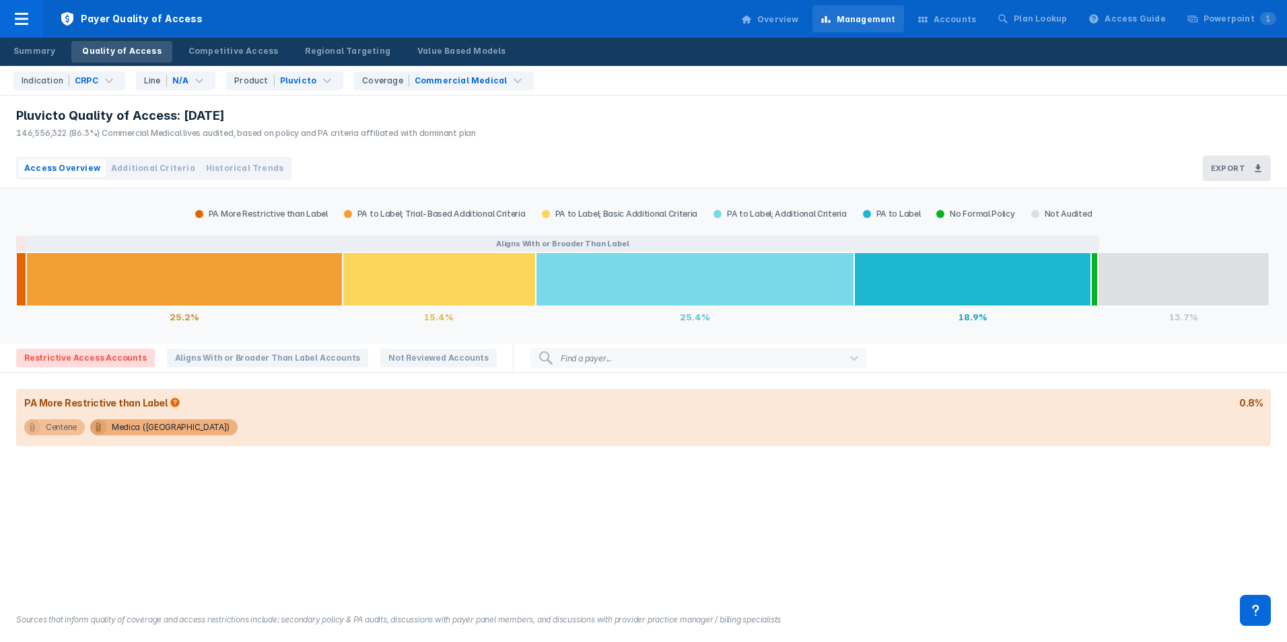
click at [66, 427] on div "Centene" at bounding box center [61, 427] width 31 height 16
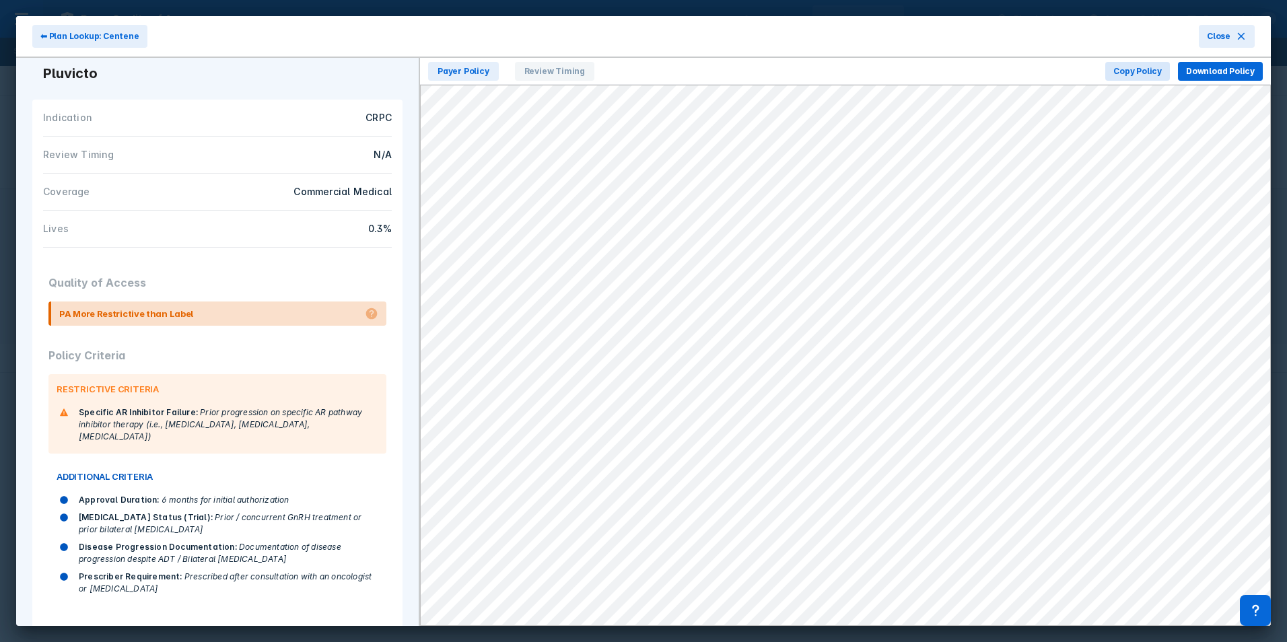
scroll to position [98, 0]
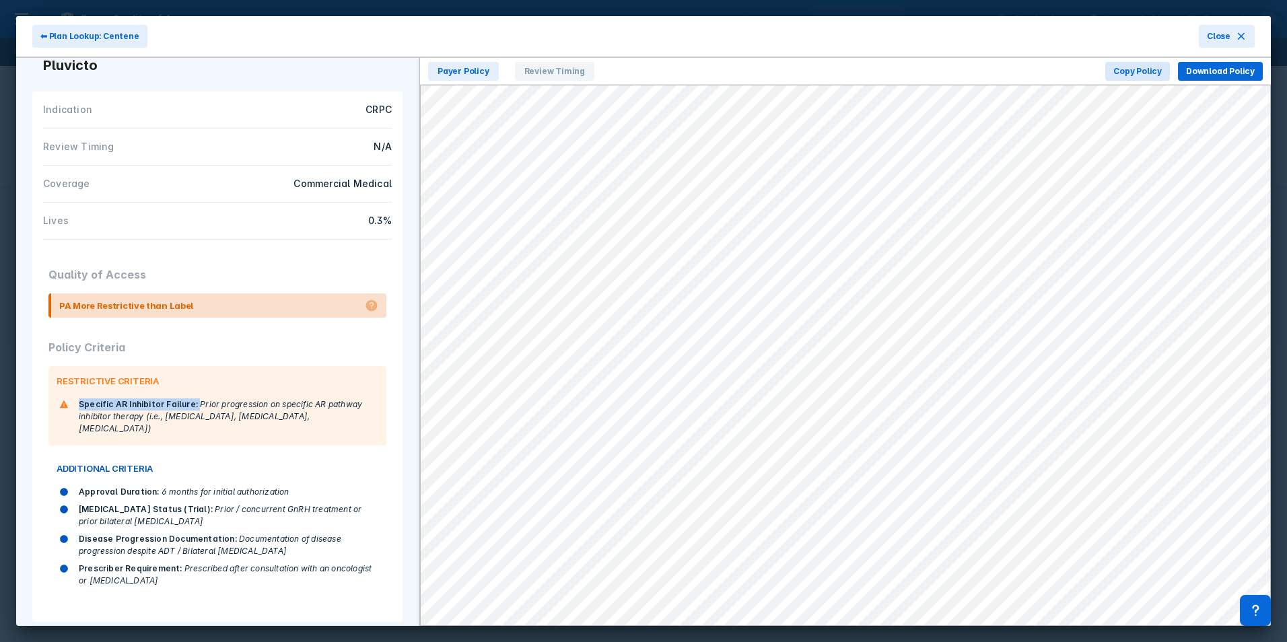
drag, startPoint x: 79, startPoint y: 404, endPoint x: 195, endPoint y: 403, distance: 115.8
click at [195, 403] on div "Specific AR Inhibitor Failure : Prior progression on specific AR pathway inhibi…" at bounding box center [229, 416] width 300 height 36
copy div "Specific AR Inhibitor Failure :"
click at [265, 419] on div "Specific AR Inhibitor Failure : Prior progression on specific AR pathway inhibi…" at bounding box center [229, 416] width 300 height 36
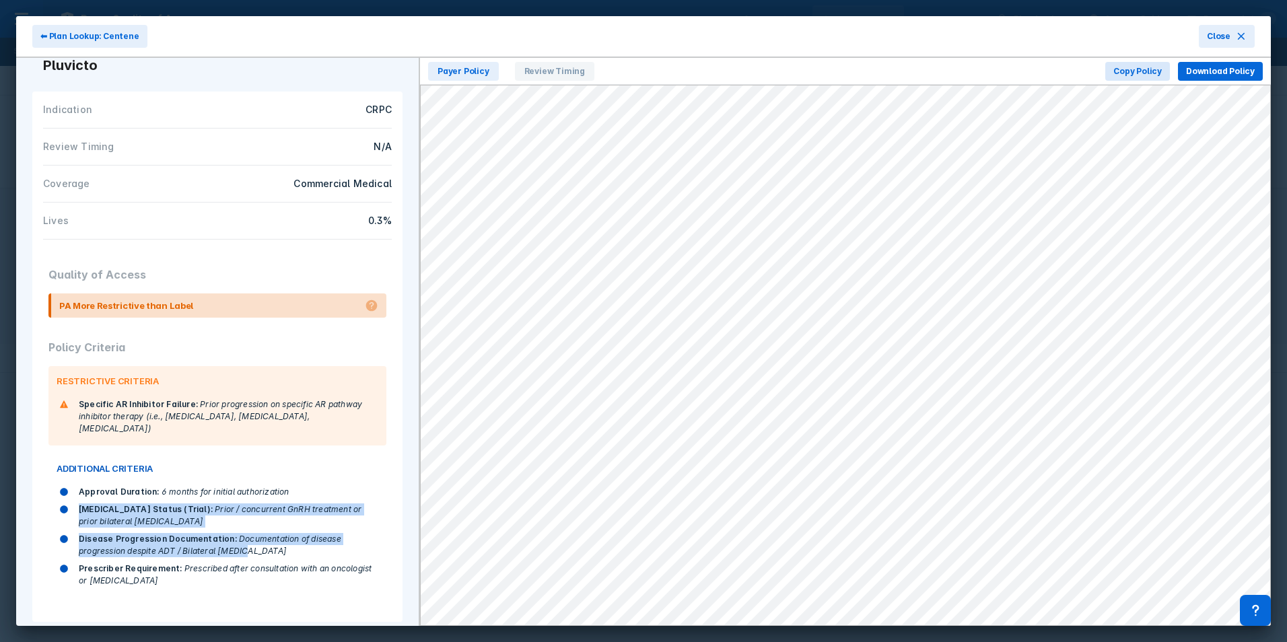
drag, startPoint x: 78, startPoint y: 499, endPoint x: 244, endPoint y: 536, distance: 169.7
click at [244, 536] on div "Approval Duration : 6 months for initial authorization Castration Status (Trial…" at bounding box center [213, 536] width 330 height 106
drag, startPoint x: 244, startPoint y: 536, endPoint x: 174, endPoint y: 551, distance: 71.0
click at [190, 546] on div "Disease Progression Documentation : Documentation of disease progression despit…" at bounding box center [213, 545] width 330 height 30
click at [156, 513] on span "Prior / concurrent GnRH treatment or prior bilateral [MEDICAL_DATA]" at bounding box center [220, 515] width 283 height 22
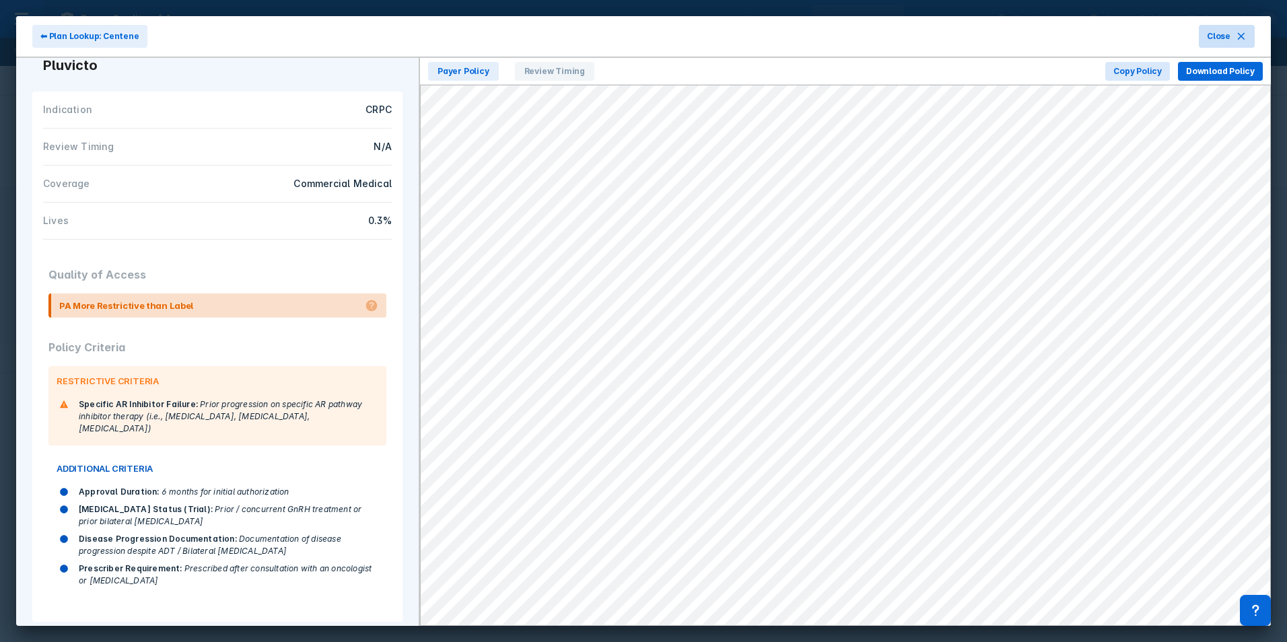
click at [1220, 32] on span "Close" at bounding box center [1219, 36] width 24 height 12
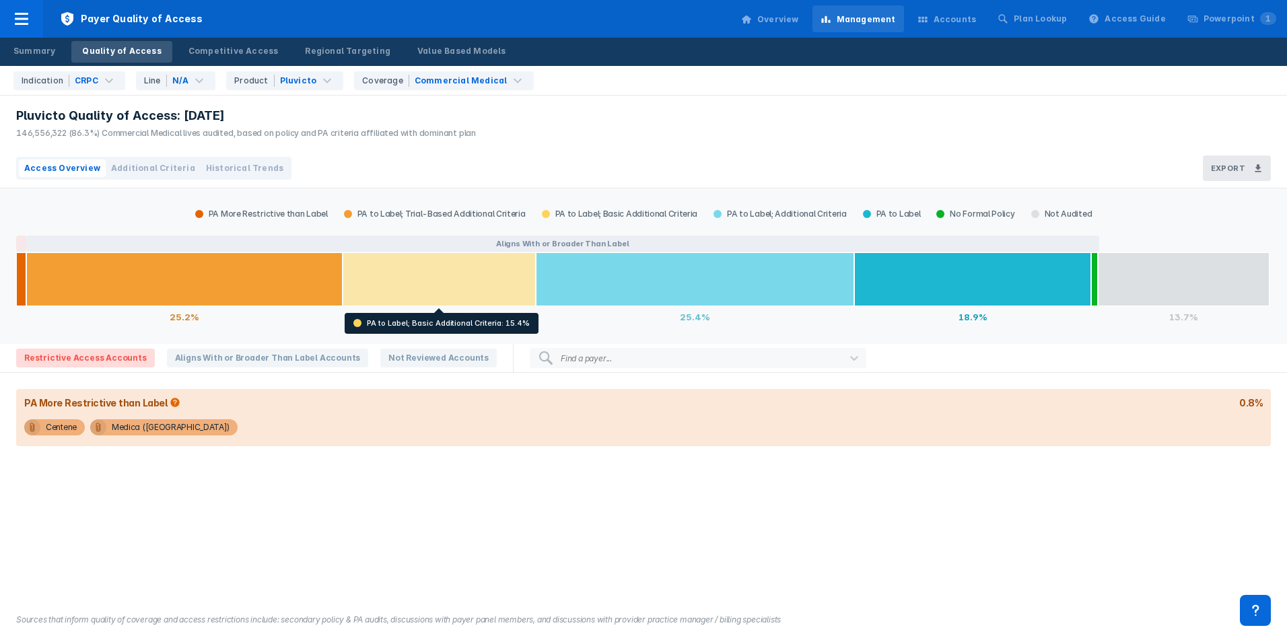
click at [485, 267] on div at bounding box center [439, 279] width 193 height 54
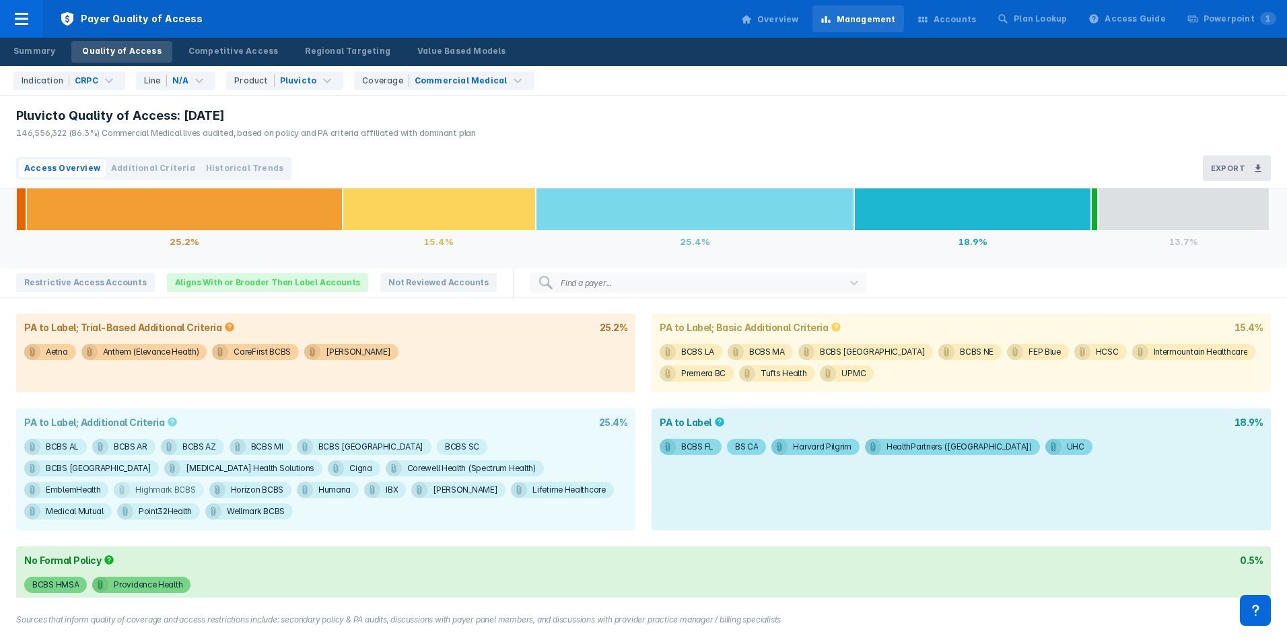
scroll to position [76, 0]
click at [57, 448] on div "BCBS AL" at bounding box center [62, 446] width 33 height 16
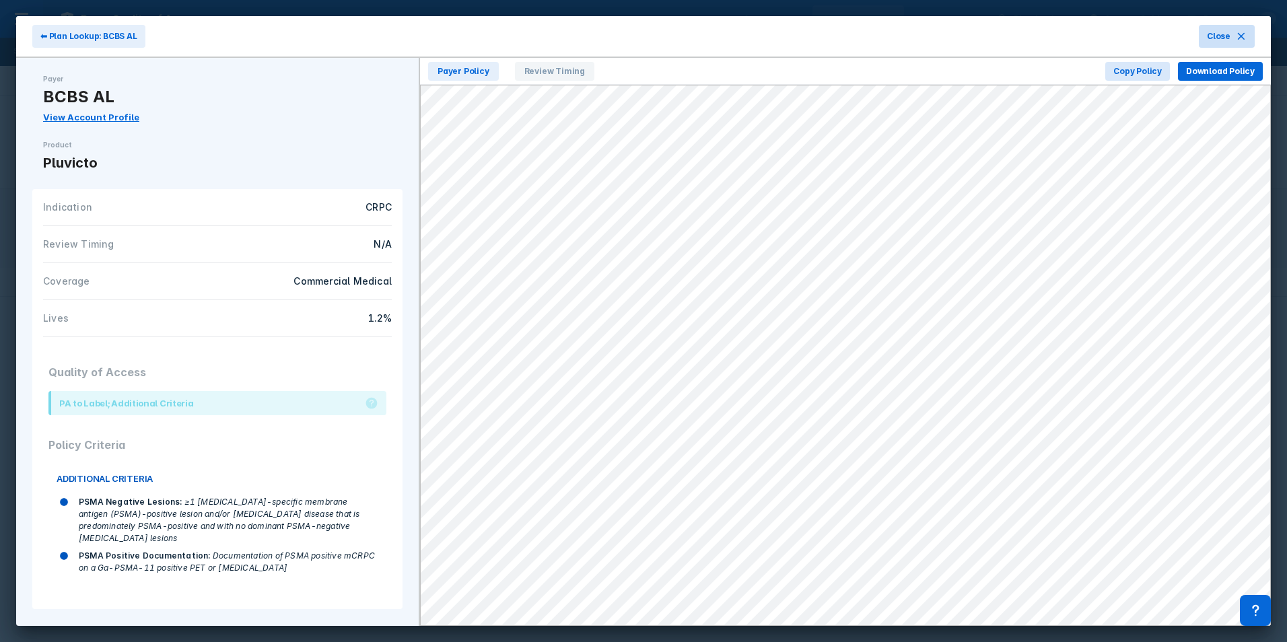
click at [1238, 39] on icon at bounding box center [1241, 36] width 7 height 7
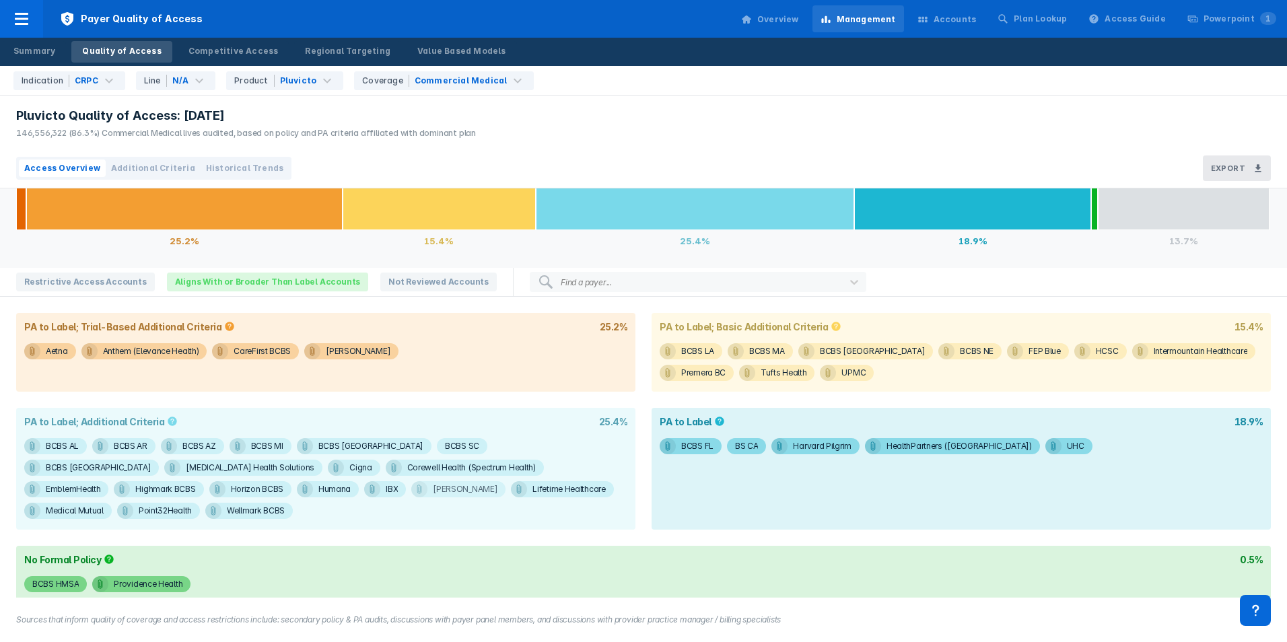
click at [433, 489] on div "[PERSON_NAME]" at bounding box center [465, 489] width 65 height 16
